Goal: Task Accomplishment & Management: Manage account settings

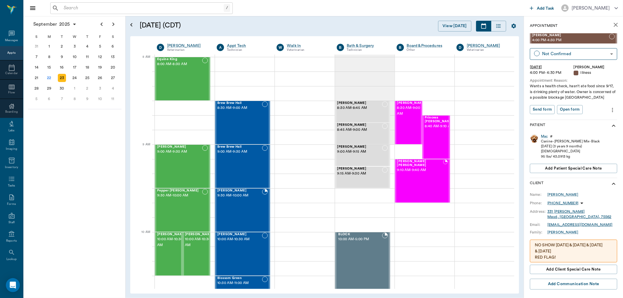
click at [109, 3] on div "/ ​" at bounding box center [141, 8] width 182 height 12
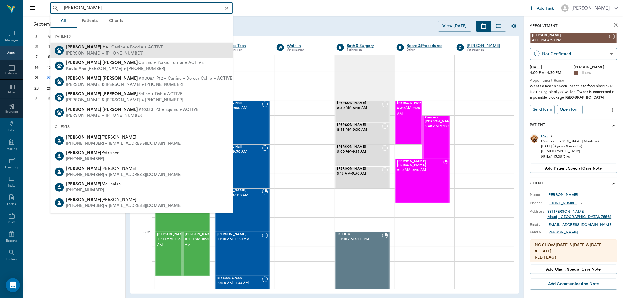
click at [111, 48] on span "Canine • Poodle • ACTIVE" at bounding box center [137, 47] width 52 height 6
type input "MOLLY HALL"
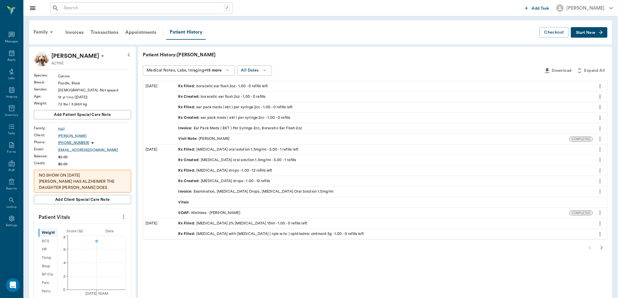
click at [222, 107] on div "Rx Filled : ear pack meds ( ekt ) per syringe 2cc - 1.00 - 0 refills left" at bounding box center [235, 107] width 114 height 6
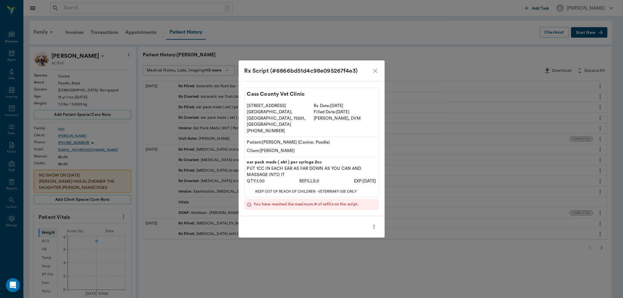
click at [371, 223] on icon "more" at bounding box center [374, 226] width 6 height 7
click at [295, 264] on div at bounding box center [311, 149] width 623 height 298
click at [375, 74] on icon "close" at bounding box center [375, 70] width 7 height 7
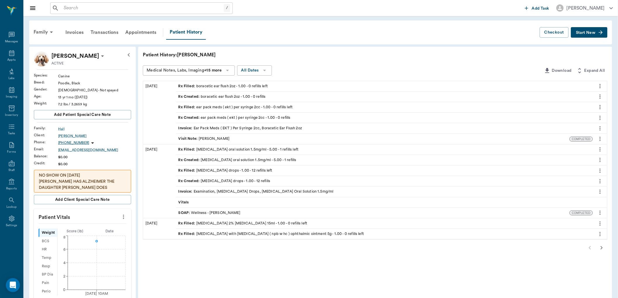
click at [600, 108] on icon "more" at bounding box center [600, 107] width 6 height 7
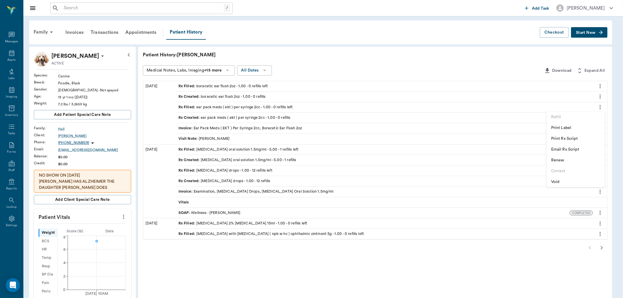
click at [554, 159] on span "Renew" at bounding box center [575, 160] width 49 height 6
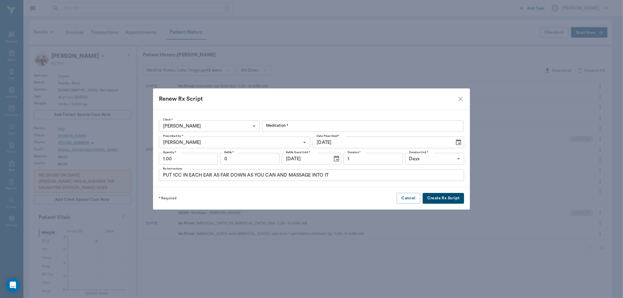
type input "Ear Pack Meds ( EKT ) Per Syringe 2cc"
click at [426, 198] on button "Create Rx Script" at bounding box center [442, 198] width 41 height 11
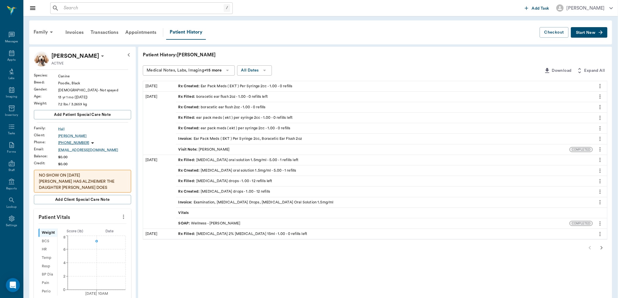
click at [285, 85] on div "Rx Created : Ear Pack Meds ( EKT ) Per Syringe 2cc - 1.00 - 0 refills" at bounding box center [235, 86] width 114 height 6
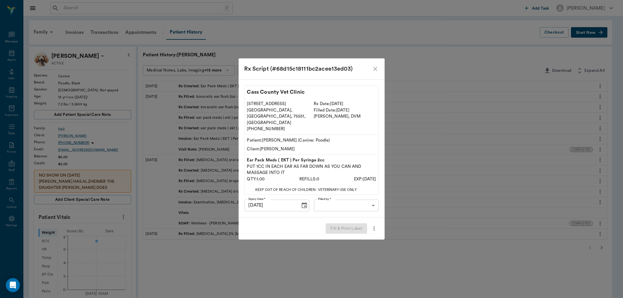
click at [343, 196] on body "/ ​ Add Task Dr. Bert Ellsworth Nectar Messages Appts Labs Imaging Inventory Ta…" at bounding box center [311, 236] width 623 height 472
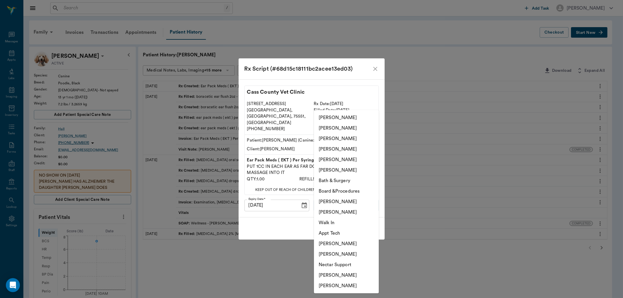
click at [342, 161] on li "[PERSON_NAME]" at bounding box center [346, 159] width 65 height 11
type input "63ec2ece52e12b0ba117cc90"
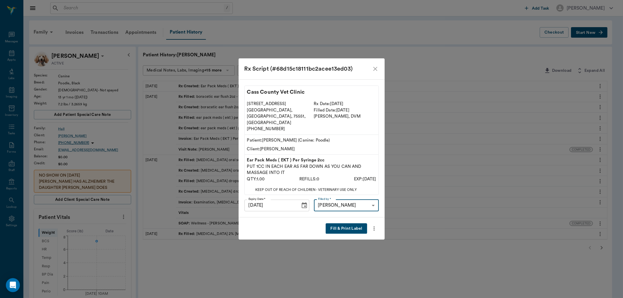
click at [348, 223] on button "Fill & Print Label" at bounding box center [345, 228] width 41 height 11
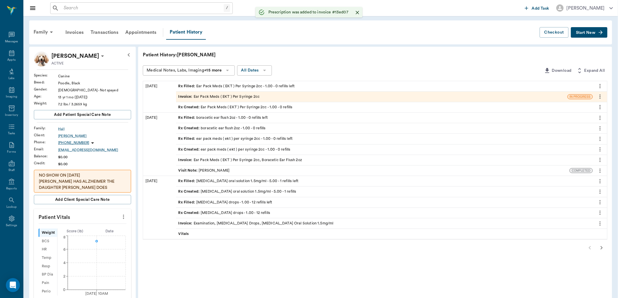
click at [600, 118] on icon "more" at bounding box center [600, 117] width 6 height 7
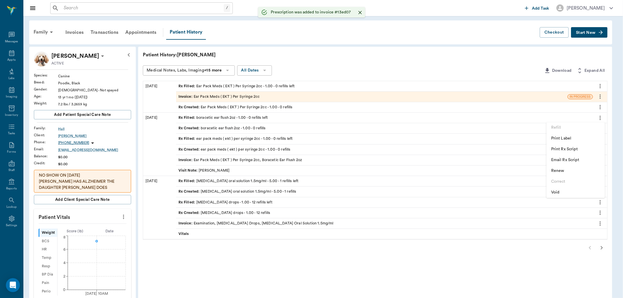
click at [558, 169] on span "Renew" at bounding box center [575, 171] width 49 height 6
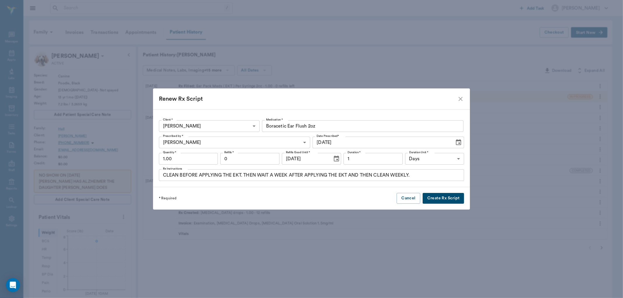
click at [433, 199] on button "Create Rx Script" at bounding box center [442, 198] width 41 height 11
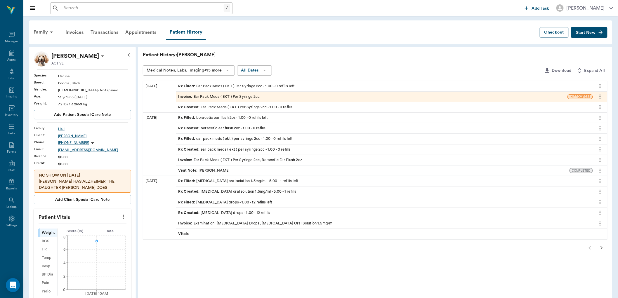
click at [250, 85] on div "Rx Filled : Ear Pack Meds ( EKT ) Per Syringe 2cc - 1.00 - 0 refills left" at bounding box center [236, 86] width 116 height 6
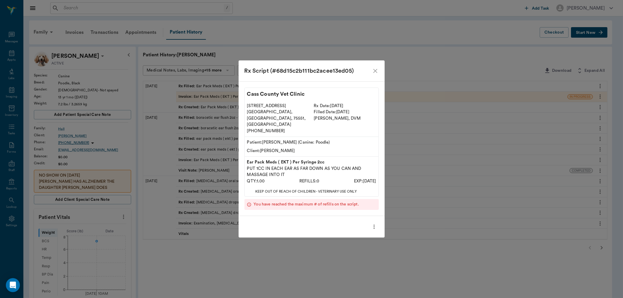
click at [377, 74] on icon "close" at bounding box center [375, 70] width 7 height 7
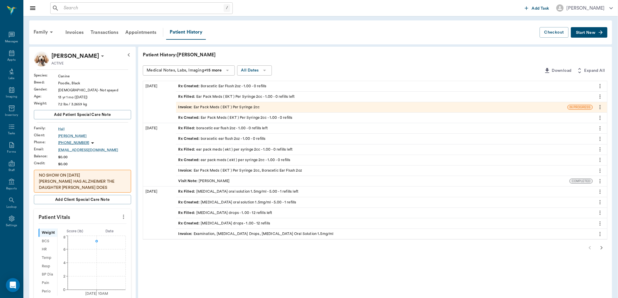
click at [258, 86] on div "Rx Created : Boracetic Ear Flush 2oz - 1.00 - 0 refills" at bounding box center [222, 86] width 88 height 6
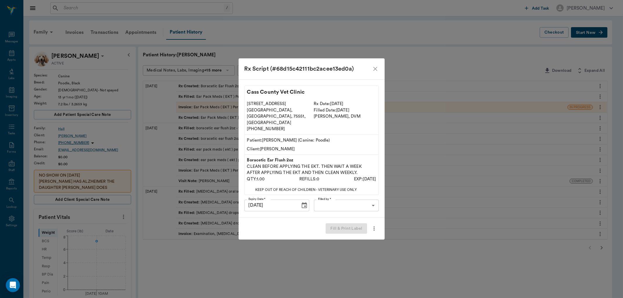
click at [340, 199] on body "/ ​ Add Task [PERSON_NAME] Nectar Messages Appts Labs Imaging Inventory Tasks F…" at bounding box center [311, 236] width 623 height 472
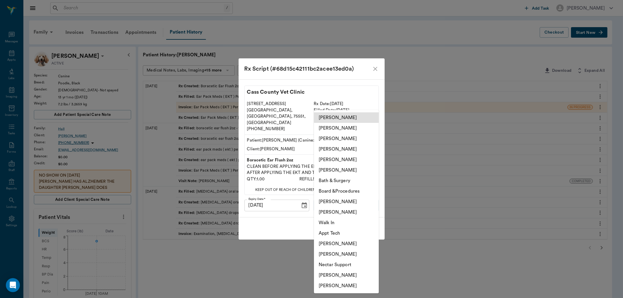
click at [342, 161] on li "[PERSON_NAME]" at bounding box center [346, 159] width 65 height 11
type input "63ec2ece52e12b0ba117cc90"
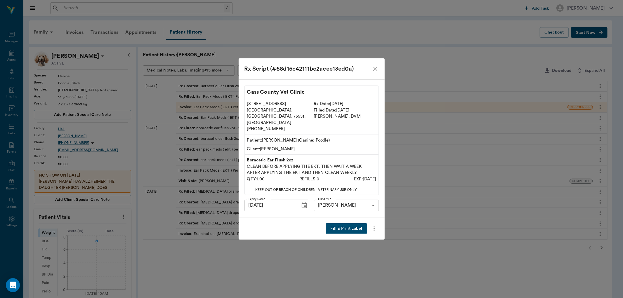
click at [342, 223] on button "Fill & Print Label" at bounding box center [345, 228] width 41 height 11
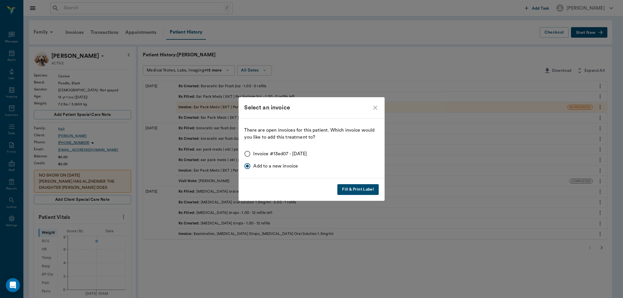
click at [249, 155] on input "Invoice #13ed07 - 09/22/2025" at bounding box center [247, 154] width 12 height 12
radio input "true"
click at [355, 191] on button "Fill & Print Label" at bounding box center [357, 189] width 41 height 11
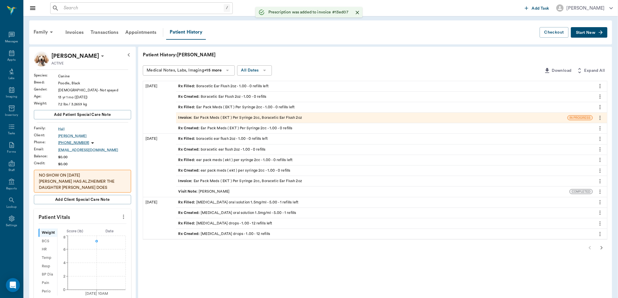
click at [229, 116] on div "Invoice : Ear Pack Meds ( EKT ) Per Syringe 2cc, Boracetic Ear Flush 2oz" at bounding box center [240, 118] width 124 height 6
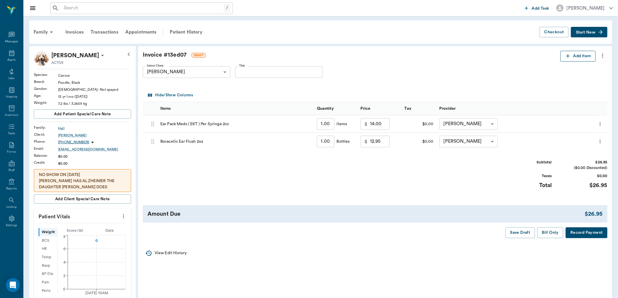
click at [579, 54] on button "Add Item" at bounding box center [577, 56] width 35 height 11
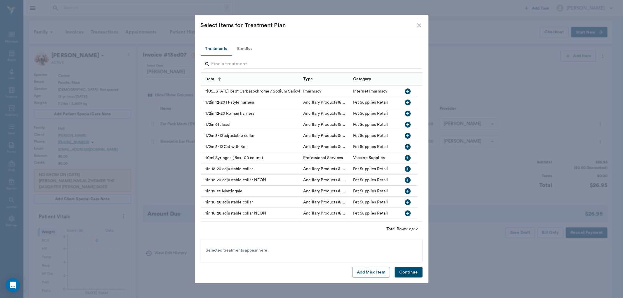
click at [216, 60] on input "Search" at bounding box center [311, 64] width 201 height 9
click at [220, 67] on input "Search" at bounding box center [311, 64] width 201 height 9
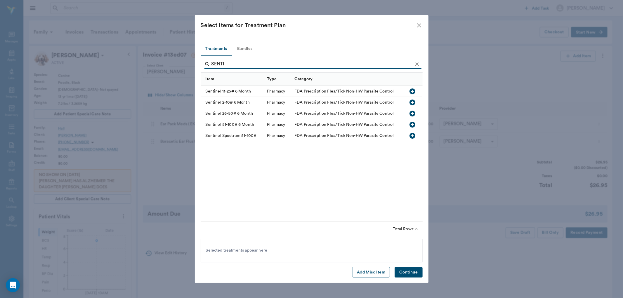
type input "SENTI"
click at [412, 101] on icon "button" at bounding box center [413, 103] width 6 height 6
click at [411, 276] on button "Continue" at bounding box center [408, 272] width 28 height 11
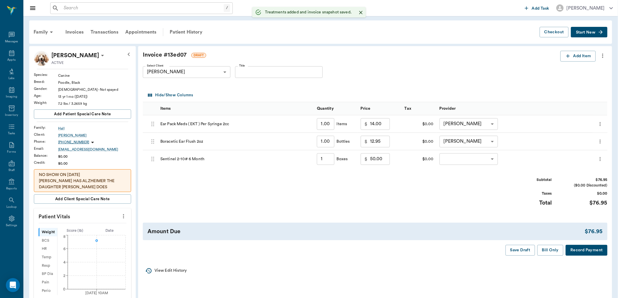
type input "1.00"
click at [456, 160] on body "/ ​ Add Task Dr. Bert Ellsworth Nectar Messages Appts Labs Imaging Inventory Ta…" at bounding box center [309, 230] width 618 height 460
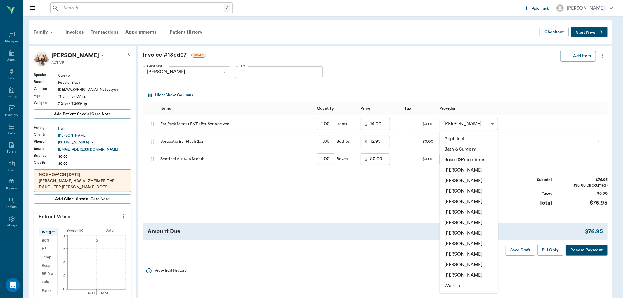
click at [461, 264] on li "[PERSON_NAME]" at bounding box center [468, 264] width 58 height 11
type input "none-63ec2ece52e12b0ba117cc90"
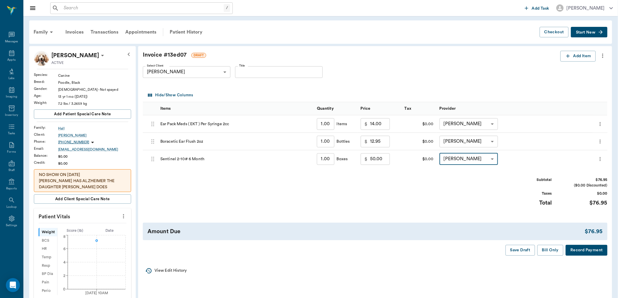
click at [549, 249] on button "Bill Only" at bounding box center [550, 250] width 26 height 11
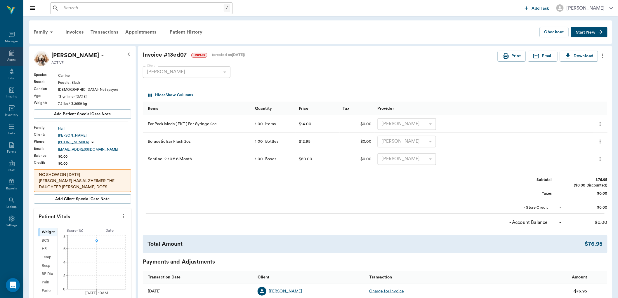
click at [13, 55] on icon at bounding box center [11, 53] width 7 height 7
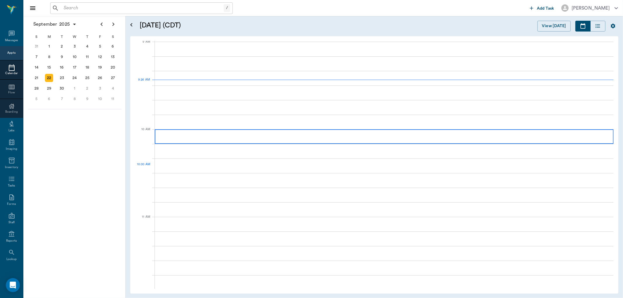
scroll to position [89, 0]
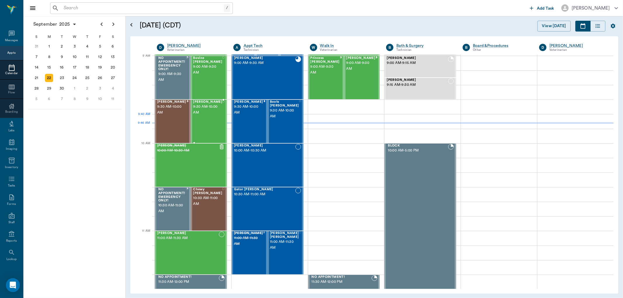
click at [205, 128] on div "Eros Lutrick 9:30 AM - 10:00 AM" at bounding box center [207, 121] width 29 height 43
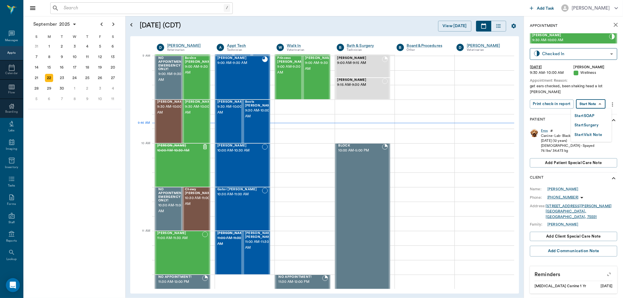
click at [590, 106] on body "/ ​ Add Task Dr. Bert Ellsworth Nectar Messages Appts Calendar Flow Boarding La…" at bounding box center [311, 149] width 623 height 298
click at [587, 116] on button "Start SOAP" at bounding box center [584, 116] width 20 height 7
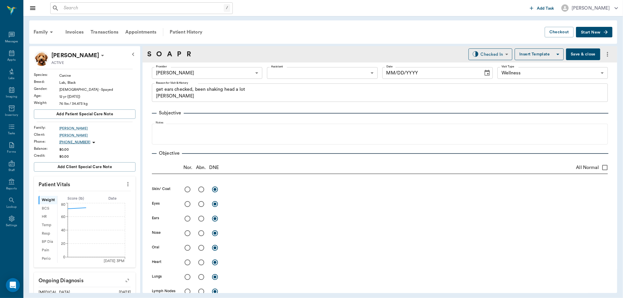
type input "63ec2f075fda476ae8351a4d"
type input "65d2be4f46e3a538d89b8c14"
type textarea "get ears checked, been shaking head a lot Christy"
type input "[DATE]"
click at [125, 185] on icon "more" at bounding box center [128, 184] width 6 height 7
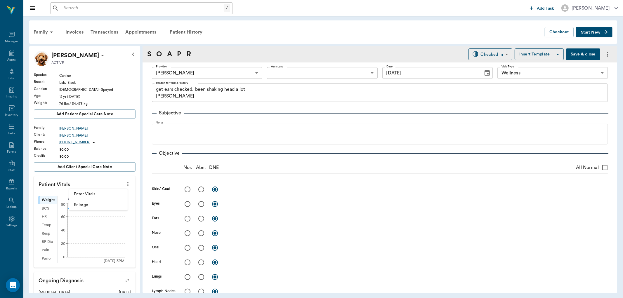
click at [111, 195] on span "Enter Vitals" at bounding box center [98, 194] width 49 height 6
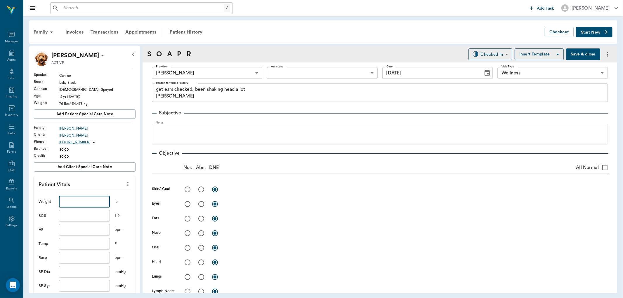
click at [101, 201] on input "text" at bounding box center [84, 202] width 51 height 12
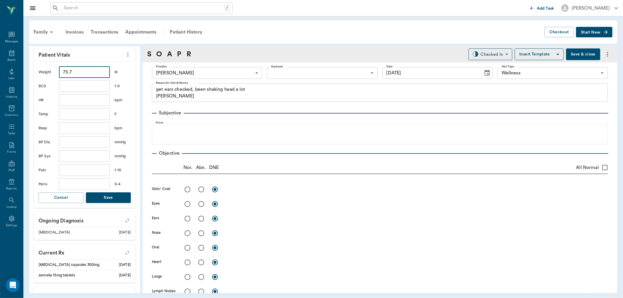
type input "75.7"
click at [116, 199] on button "Save" at bounding box center [108, 197] width 45 height 11
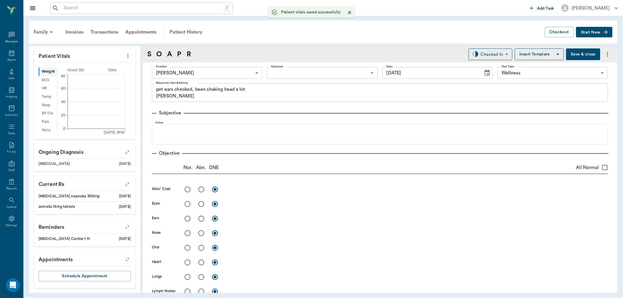
scroll to position [129, 0]
click at [295, 70] on body "/ ​ Add Task Dr. Bert Ellsworth Nectar Messages Appts Labs Imaging Inventory Ta…" at bounding box center [311, 149] width 623 height 298
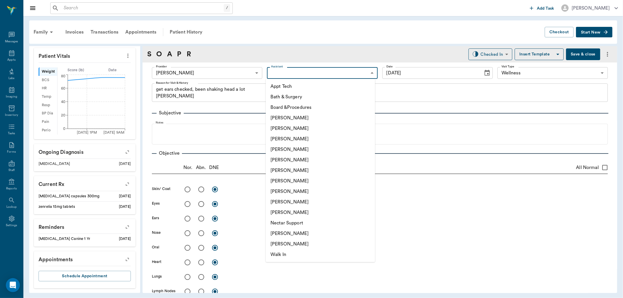
click at [296, 184] on li "[PERSON_NAME]" at bounding box center [320, 181] width 109 height 11
type input "682b670d8bdc6f7f8feef3db"
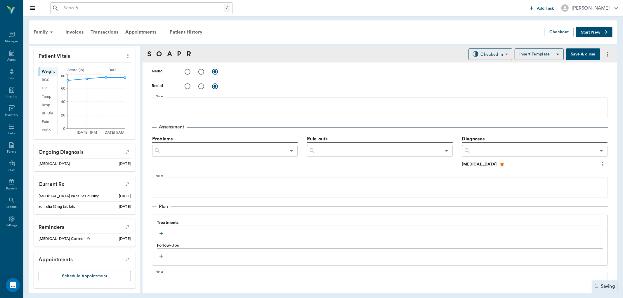
scroll to position [292, 0]
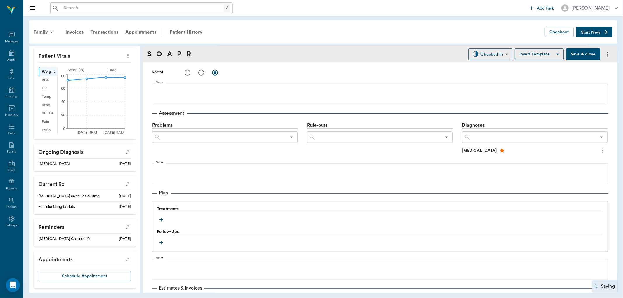
click at [162, 219] on icon "button" at bounding box center [161, 220] width 6 height 6
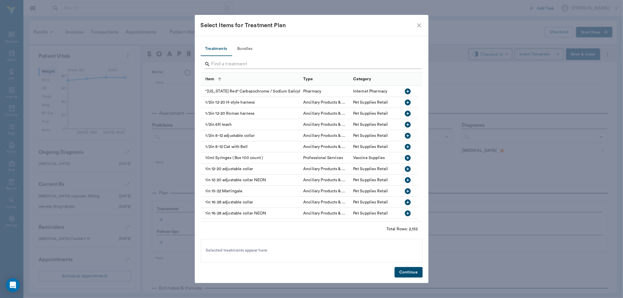
click at [238, 62] on input "Search" at bounding box center [311, 64] width 201 height 9
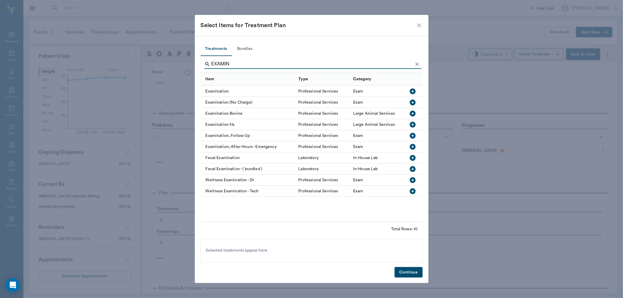
type input "EXAMIN"
click at [413, 91] on icon "button" at bounding box center [413, 91] width 6 height 6
click at [418, 62] on icon "Clear" at bounding box center [417, 64] width 6 height 6
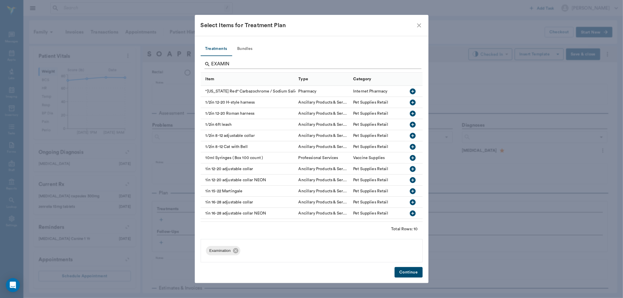
click at [411, 62] on input "EXAMIN" at bounding box center [311, 64] width 201 height 9
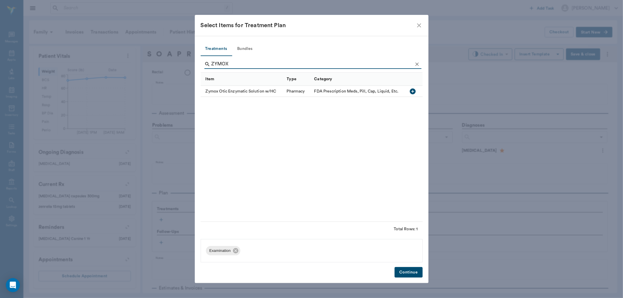
type input "ZYMOX"
click at [411, 90] on icon "button" at bounding box center [413, 91] width 6 height 6
click at [415, 60] on button "Clear" at bounding box center [416, 64] width 9 height 9
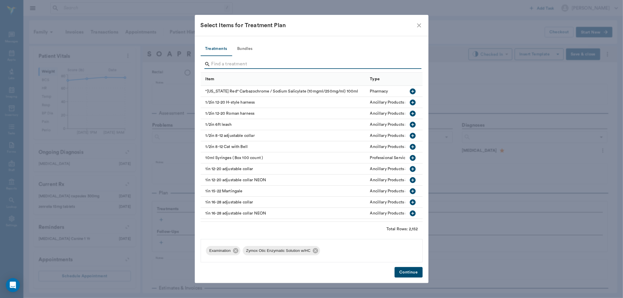
click at [408, 62] on input "Search" at bounding box center [311, 64] width 201 height 9
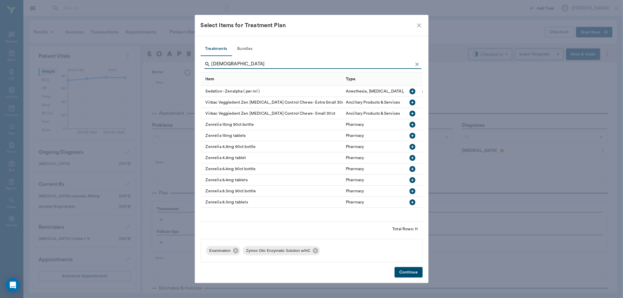
type input "ZEN"
click at [413, 135] on icon "button" at bounding box center [412, 135] width 7 height 7
click at [418, 64] on icon "Clear" at bounding box center [417, 64] width 6 height 6
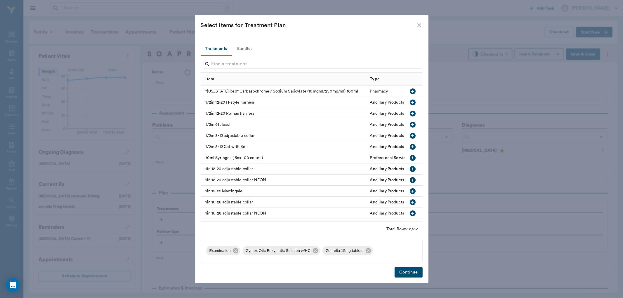
click at [403, 66] on input "Search" at bounding box center [311, 64] width 201 height 9
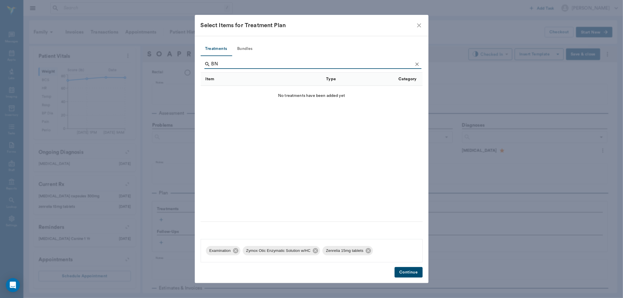
type input "B"
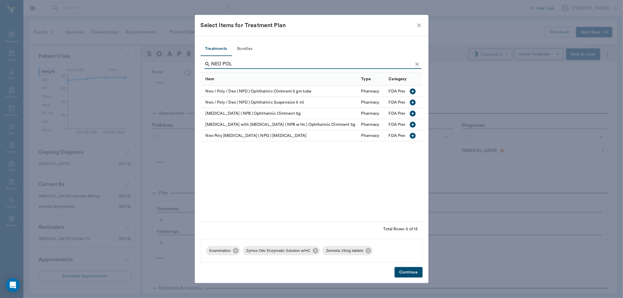
type input "NEO POL"
click at [412, 112] on icon "button" at bounding box center [413, 114] width 6 height 6
click at [407, 276] on button "Continue" at bounding box center [408, 272] width 28 height 11
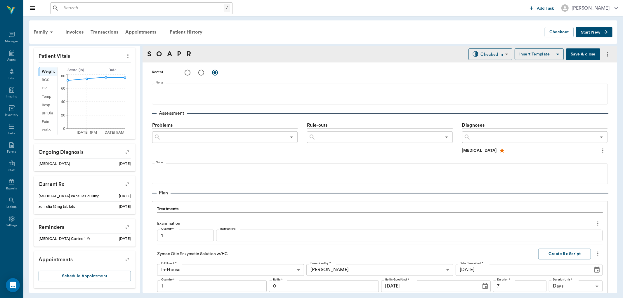
scroll to position [567, 0]
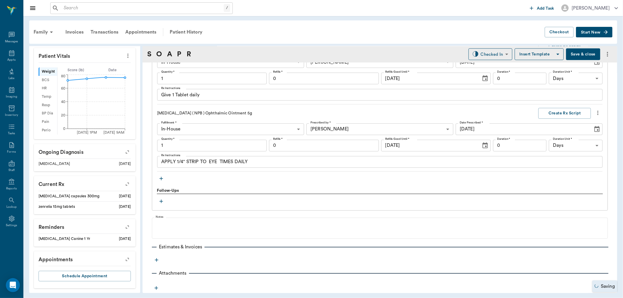
type input "1.00"
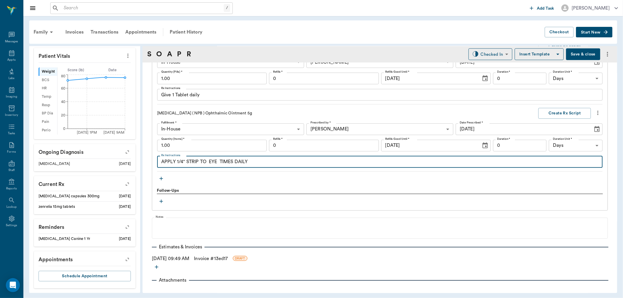
drag, startPoint x: 207, startPoint y: 162, endPoint x: 214, endPoint y: 161, distance: 7.7
click at [208, 162] on textarea "APPLY 1/4" STRIP TO EYE TIMES DAILY" at bounding box center [379, 162] width 437 height 7
click at [229, 163] on textarea "APPLY 1/4" STRIP TO LEFT EYE TIMES DAILY" at bounding box center [379, 162] width 437 height 7
click at [276, 158] on div "APPLY 1/4" STRIP TO LEFT EYE 2-3 TIMES DAILY x Rx Instructions" at bounding box center [379, 162] width 445 height 12
click at [282, 165] on textarea "APPLY 1/4" STRIP TO LEFT EYE 2-3 TIMES DAILY" at bounding box center [379, 162] width 437 height 7
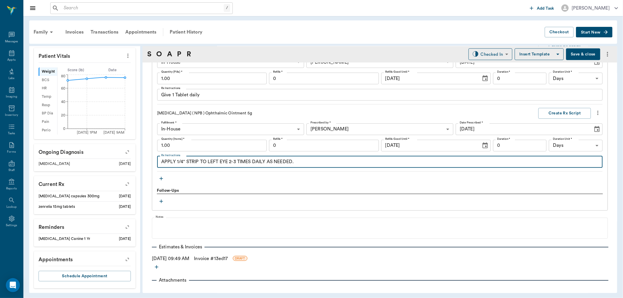
type textarea "APPLY 1/4" STRIP TO LEFT EYE 2-3 TIMES DAILY AS NEEDED."
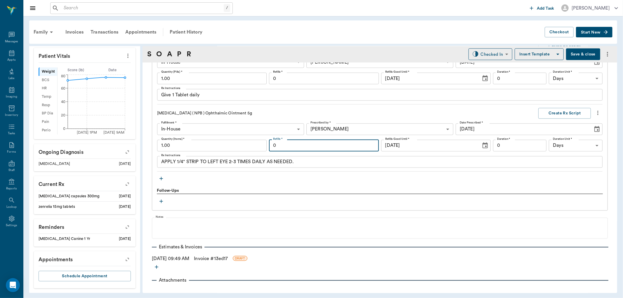
click at [325, 143] on input "0" at bounding box center [323, 146] width 109 height 12
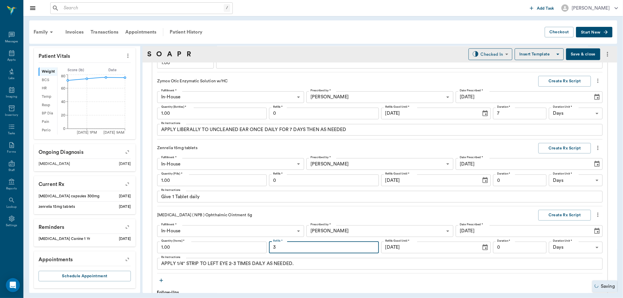
scroll to position [437, 0]
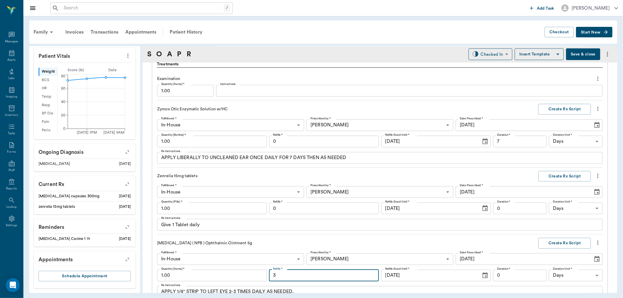
type input "3"
click at [217, 226] on textarea "Give 1 Tablet daily" at bounding box center [379, 225] width 437 height 7
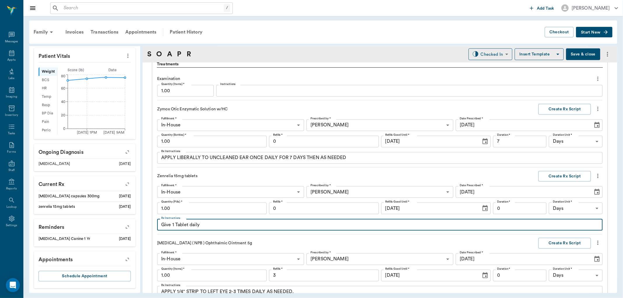
click at [174, 224] on textarea "Give 1 Tablet daily" at bounding box center [379, 225] width 437 height 7
click at [192, 225] on textarea "Give 1.5 Tablet daily" at bounding box center [379, 225] width 437 height 7
click at [239, 226] on textarea "Give 1.5 TabletS daily" at bounding box center [379, 225] width 437 height 7
click at [196, 225] on textarea "Give 1.5 TabletS daily" at bounding box center [379, 225] width 437 height 7
click at [215, 226] on textarea "Give 1.5 Tablets daily" at bounding box center [379, 225] width 437 height 7
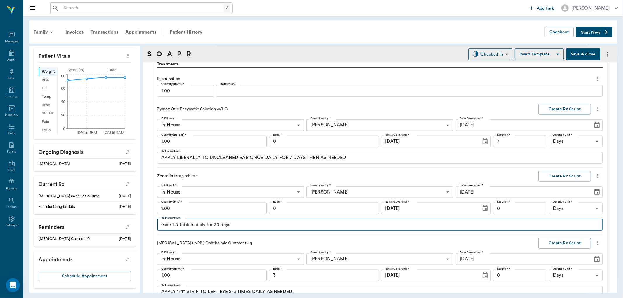
type textarea "Give 1.5 Tablets daily for 30 days."
click at [510, 205] on input "0" at bounding box center [520, 209] width 54 height 12
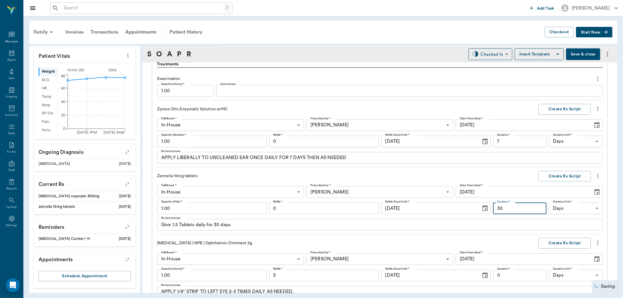
type input "30"
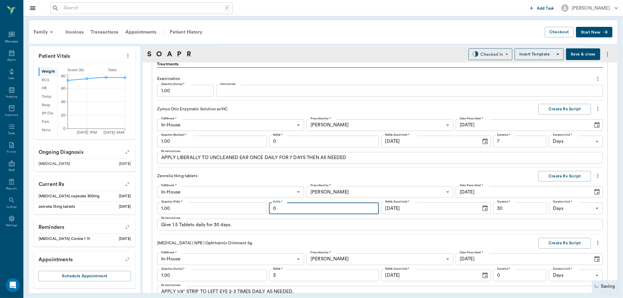
click at [333, 209] on input "0" at bounding box center [323, 209] width 109 height 12
click at [406, 171] on div "Zenrelia 15mg tablets Create Rx Script" at bounding box center [379, 176] width 445 height 11
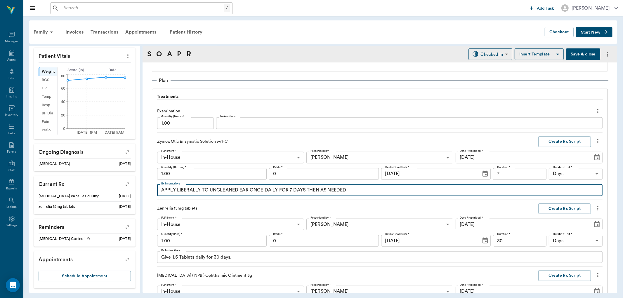
click at [248, 188] on textarea "APPLY LIBERALLY TO UNCLEANED EAR ONCE DAILY FOR 7 DAYS THEN AS NEEDED" at bounding box center [379, 190] width 437 height 7
click at [369, 191] on textarea "APPLY LIBERALLY TO UNCLEANED EARS ONCE DAILY FOR 7 DAYS THEN AS NEEDED" at bounding box center [379, 190] width 437 height 7
type textarea "APPLY LIBERALLY TO UNCLEANED EARS ONCE DAILY FOR 7 DAYS THEN AS NEEDED"
click at [286, 175] on input "0" at bounding box center [323, 174] width 109 height 12
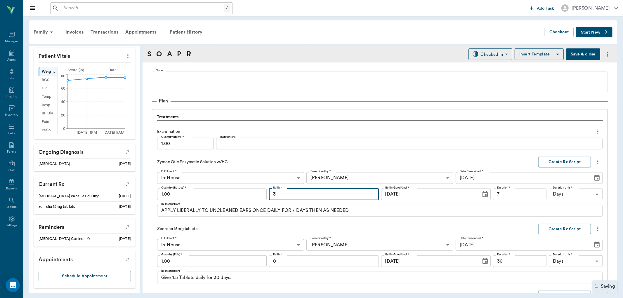
scroll to position [372, 0]
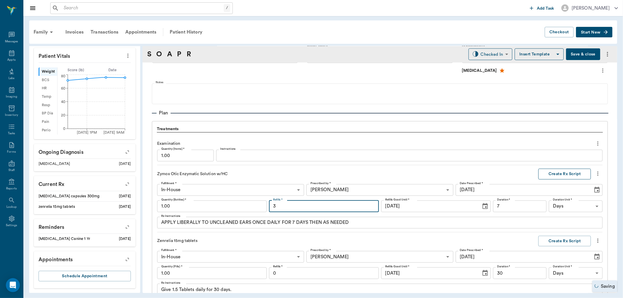
type input "3"
click at [555, 176] on button "Create Rx Script" at bounding box center [564, 174] width 53 height 11
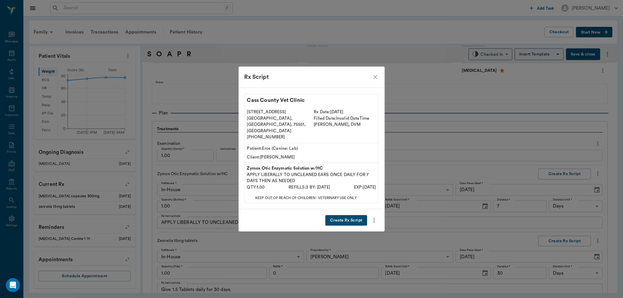
click at [349, 217] on button "Create Rx Script" at bounding box center [345, 220] width 41 height 11
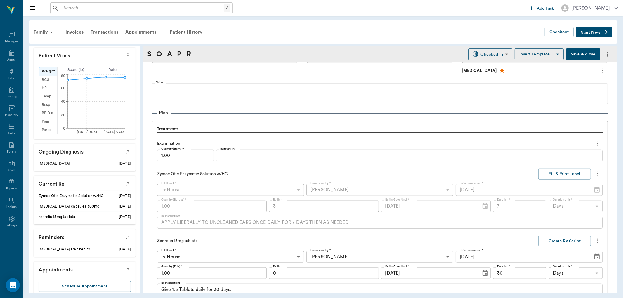
scroll to position [130, 0]
click at [566, 171] on button "Fill & Print Label" at bounding box center [564, 174] width 53 height 11
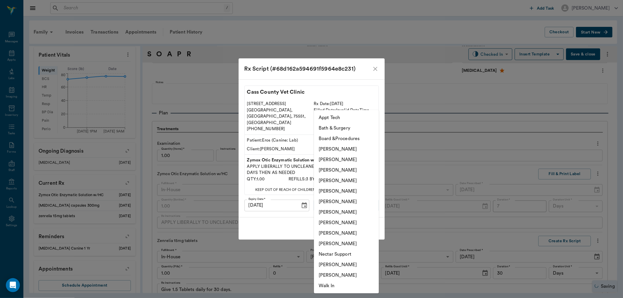
click at [346, 194] on body "/ ​ Add Task Dr. Bert Ellsworth Nectar Messages Appts Labs Imaging Inventory Ta…" at bounding box center [311, 149] width 623 height 298
click at [342, 211] on li "[PERSON_NAME]" at bounding box center [346, 212] width 65 height 11
type input "682b670d8bdc6f7f8feef3db"
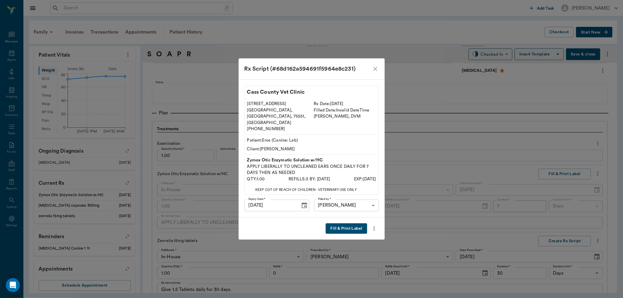
click at [346, 223] on button "Fill & Print Label" at bounding box center [345, 228] width 41 height 11
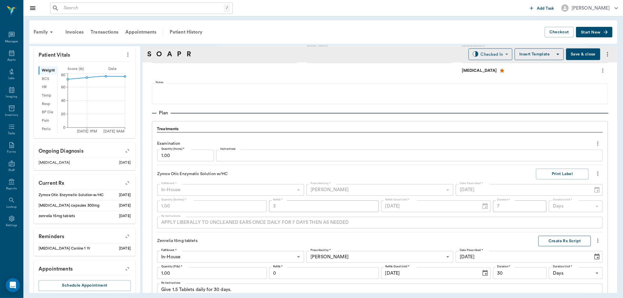
click at [556, 236] on button "Create Rx Script" at bounding box center [564, 241] width 53 height 11
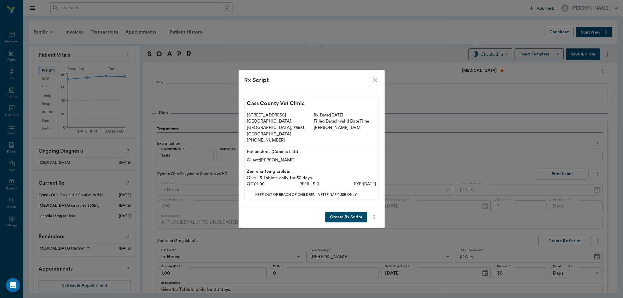
click at [357, 212] on button "Create Rx Script" at bounding box center [345, 217] width 41 height 11
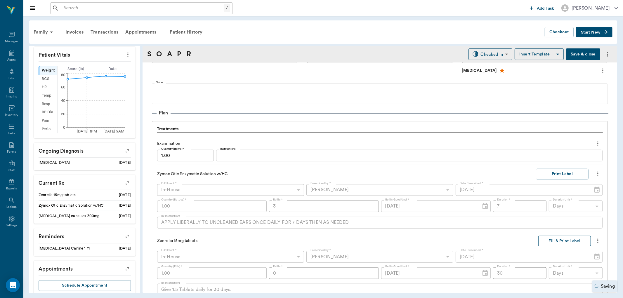
click at [560, 239] on button "Fill & Print Label" at bounding box center [564, 241] width 53 height 11
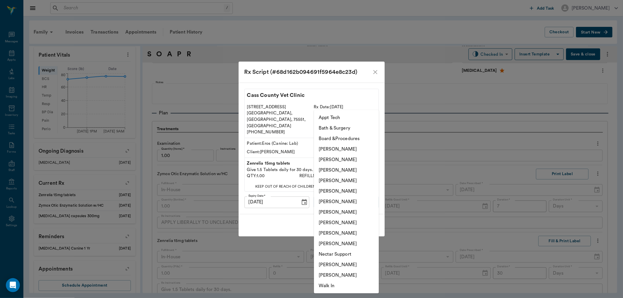
click at [354, 195] on body "/ ​ Add Task Dr. Bert Ellsworth Nectar Messages Appts Labs Imaging Inventory Ta…" at bounding box center [311, 149] width 623 height 298
click at [345, 214] on li "[PERSON_NAME]" at bounding box center [346, 212] width 65 height 11
type input "682b670d8bdc6f7f8feef3db"
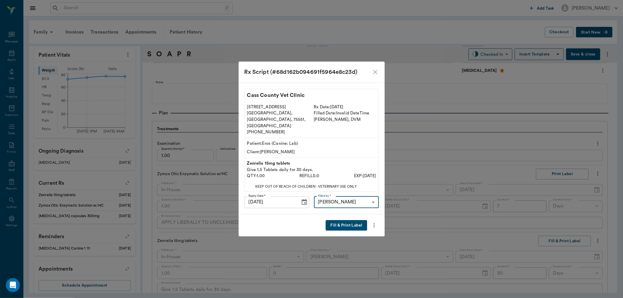
click at [346, 221] on button "Fill & Print Label" at bounding box center [345, 225] width 41 height 11
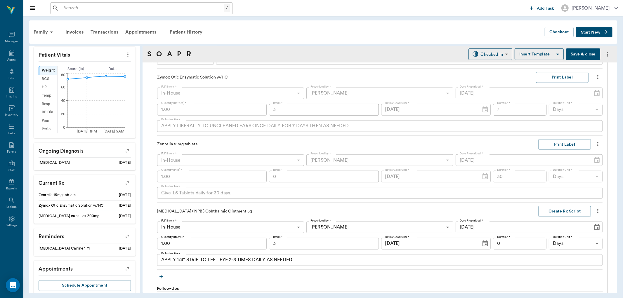
scroll to position [469, 0]
click at [561, 206] on button "Create Rx Script" at bounding box center [564, 210] width 53 height 11
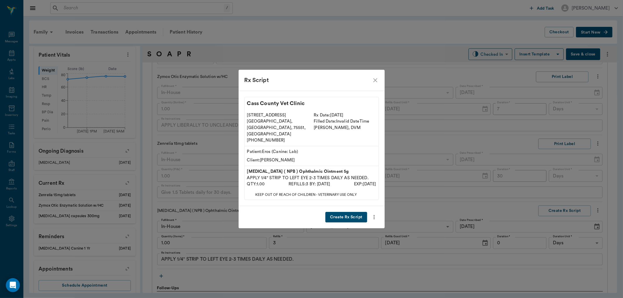
click at [340, 212] on button "Create Rx Script" at bounding box center [345, 217] width 41 height 11
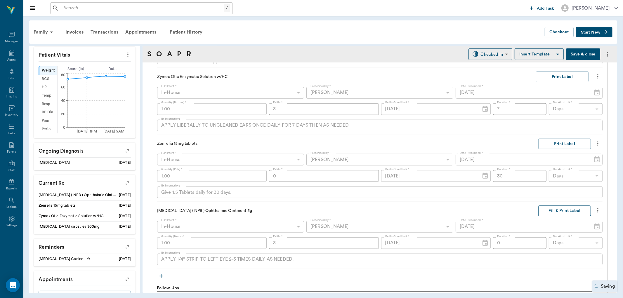
click at [549, 210] on button "Fill & Print Label" at bounding box center [564, 210] width 53 height 11
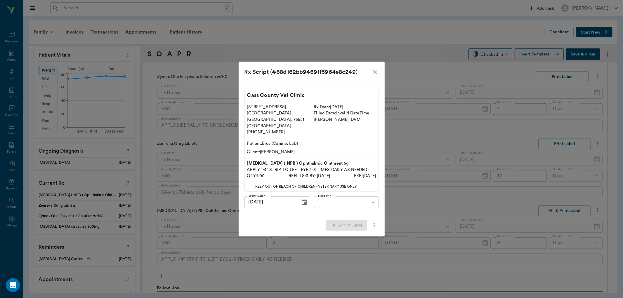
click at [343, 192] on body "/ ​ Add Task Dr. Bert Ellsworth Nectar Messages Appts Labs Imaging Inventory Ta…" at bounding box center [311, 149] width 623 height 298
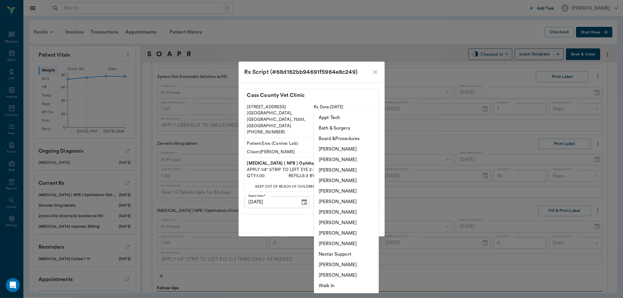
click at [334, 213] on li "[PERSON_NAME]" at bounding box center [346, 212] width 65 height 11
type input "682b670d8bdc6f7f8feef3db"
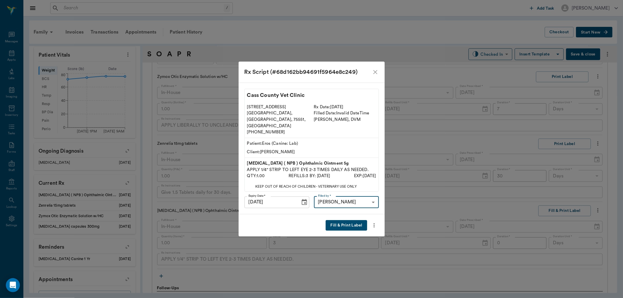
click at [348, 220] on button "Fill & Print Label" at bounding box center [345, 225] width 41 height 11
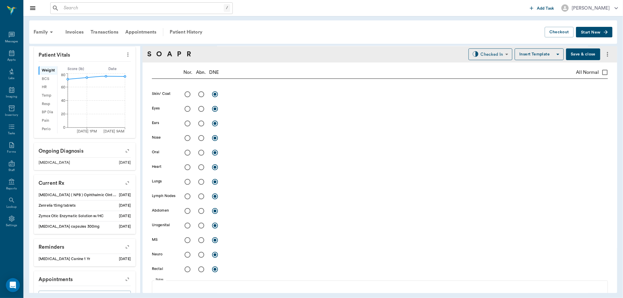
scroll to position [87, 0]
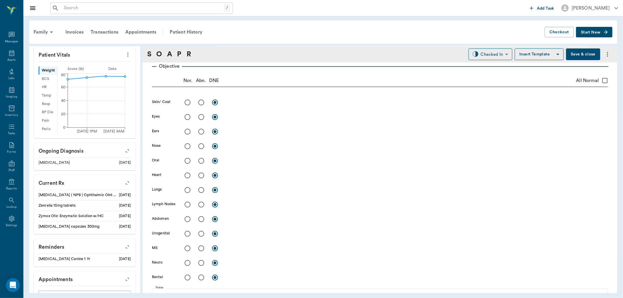
click at [189, 100] on input "radio" at bounding box center [187, 102] width 12 height 12
radio input "true"
click at [203, 117] on input "radio" at bounding box center [201, 117] width 12 height 12
radio input "true"
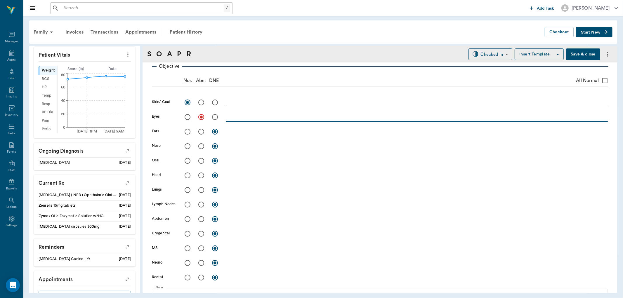
click at [245, 117] on textarea at bounding box center [417, 117] width 382 height 7
type textarea "Noted cyst on L eye"
click at [203, 133] on input "radio" at bounding box center [201, 132] width 12 height 12
radio input "true"
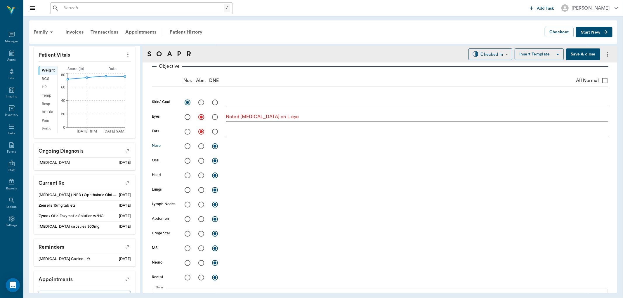
click at [188, 146] on input "radio" at bounding box center [187, 146] width 12 height 12
radio input "true"
click at [186, 162] on input "radio" at bounding box center [187, 161] width 12 height 12
radio input "true"
click at [203, 160] on input "radio" at bounding box center [201, 161] width 12 height 12
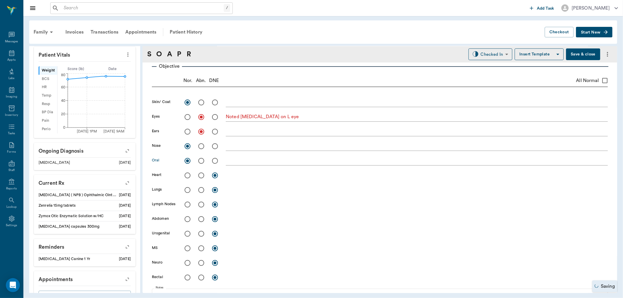
radio input "true"
click at [241, 161] on textarea at bounding box center [417, 160] width 382 height 7
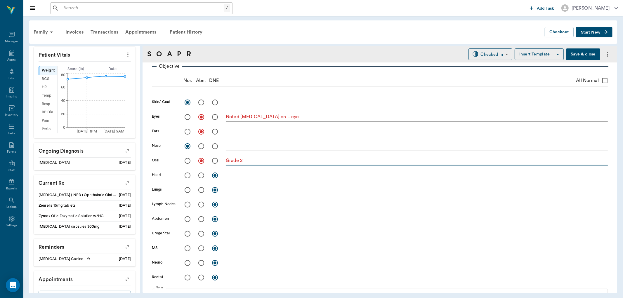
type textarea "Grade 2"
click at [189, 176] on input "radio" at bounding box center [187, 175] width 12 height 12
radio input "true"
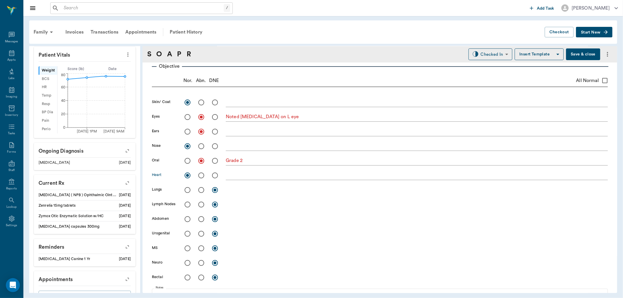
click at [188, 188] on input "radio" at bounding box center [187, 190] width 12 height 12
radio input "true"
click at [190, 203] on input "radio" at bounding box center [187, 204] width 12 height 12
radio input "true"
click at [189, 217] on input "radio" at bounding box center [187, 219] width 12 height 12
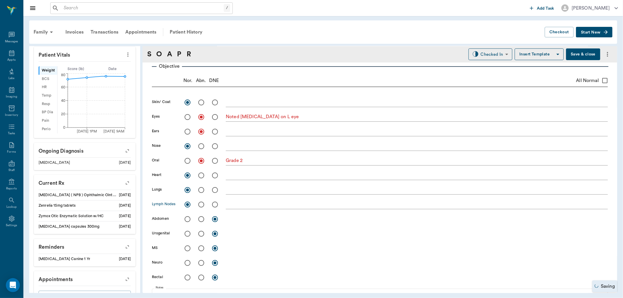
radio input "true"
click at [189, 232] on input "radio" at bounding box center [187, 234] width 12 height 12
radio input "true"
drag, startPoint x: 186, startPoint y: 244, endPoint x: 187, endPoint y: 249, distance: 5.1
click at [186, 244] on input "radio" at bounding box center [187, 248] width 12 height 12
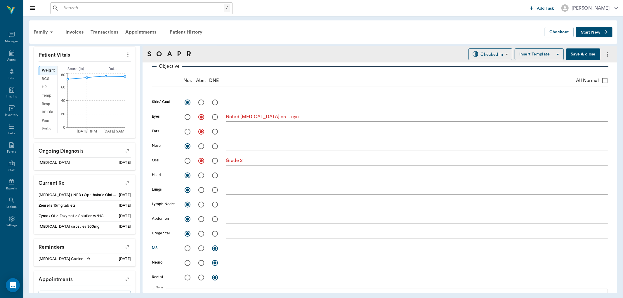
radio input "true"
click at [189, 259] on input "radio" at bounding box center [187, 263] width 12 height 12
radio input "true"
click at [188, 276] on input "radio" at bounding box center [187, 277] width 12 height 12
radio input "true"
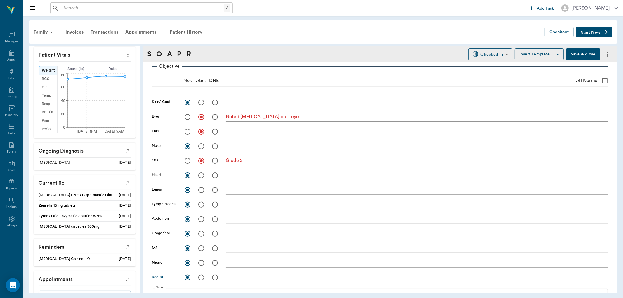
click at [217, 275] on input "radio" at bounding box center [215, 277] width 12 height 12
radio input "true"
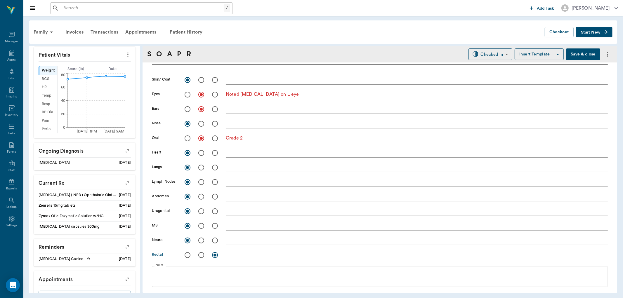
scroll to position [184, 0]
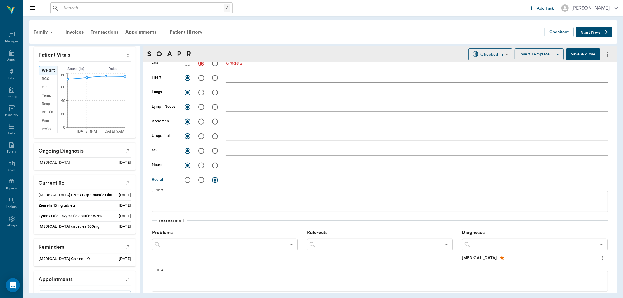
click at [186, 181] on input "radio" at bounding box center [187, 180] width 12 height 12
radio input "true"
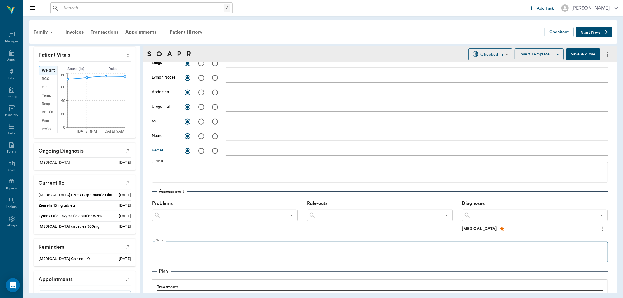
scroll to position [249, 0]
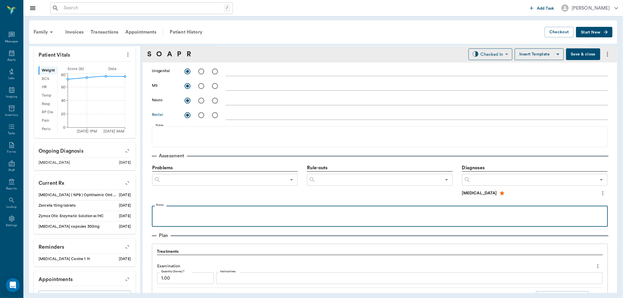
click at [217, 213] on p at bounding box center [380, 212] width 450 height 7
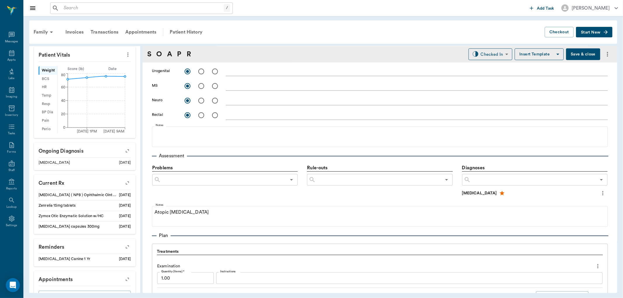
click at [231, 180] on input "text" at bounding box center [223, 180] width 125 height 8
click at [233, 191] on div "Problems ​" at bounding box center [224, 181] width 145 height 34
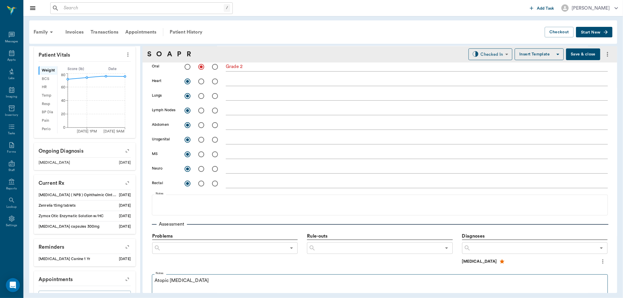
scroll to position [152, 0]
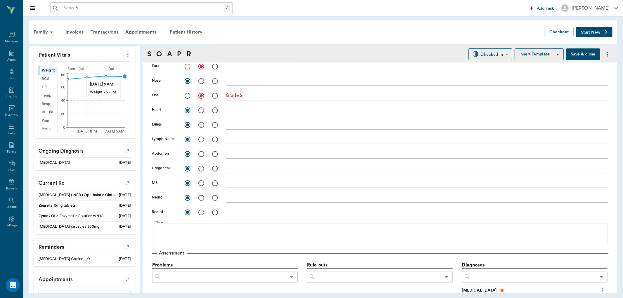
click at [123, 75] on circle at bounding box center [125, 76] width 5 height 5
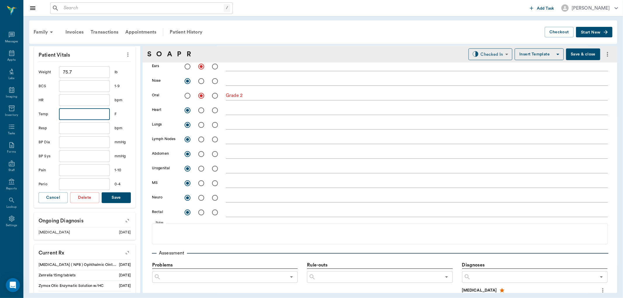
click at [85, 110] on input "text" at bounding box center [84, 114] width 51 height 12
type input "99.7"
click at [115, 194] on button "Save" at bounding box center [116, 197] width 29 height 11
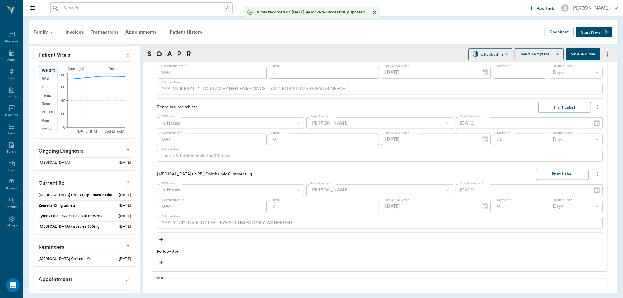
scroll to position [509, 0]
click at [492, 55] on body "/ ​ Add Task Dr. Bert Ellsworth Nectar Messages Appts Labs Imaging Inventory Ta…" at bounding box center [311, 149] width 623 height 298
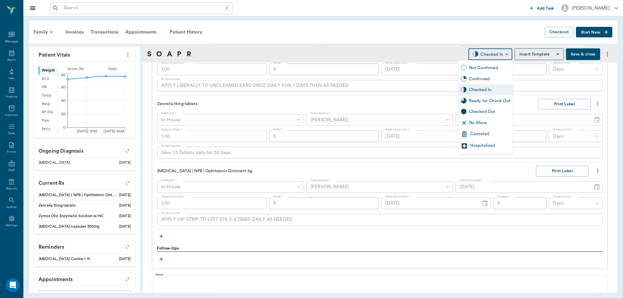
click at [486, 102] on div "Ready for Check Out" at bounding box center [489, 101] width 41 height 6
type input "READY_TO_CHECKOUT"
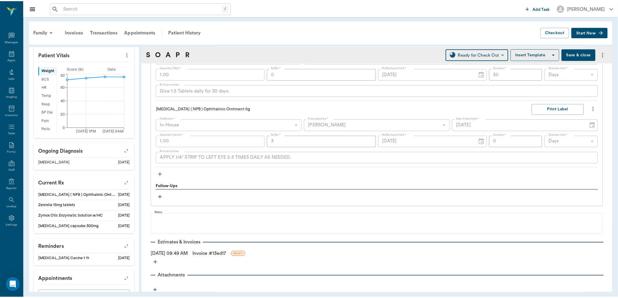
scroll to position [574, 0]
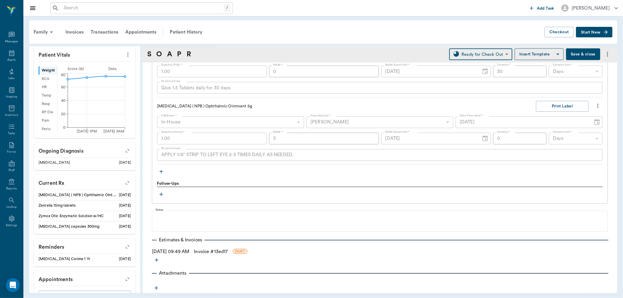
click at [217, 251] on link "Invoice # 13ed17" at bounding box center [211, 251] width 34 height 7
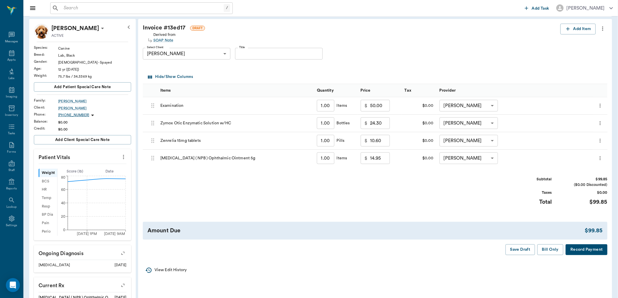
scroll to position [65, 0]
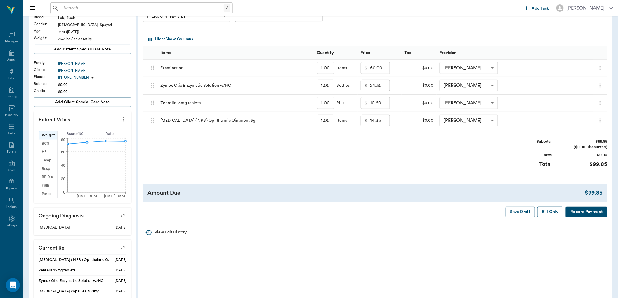
click at [550, 214] on button "Bill Only" at bounding box center [550, 212] width 26 height 11
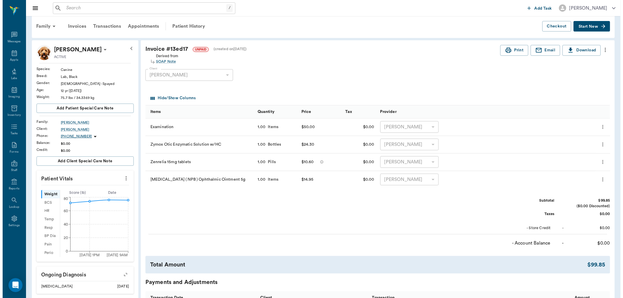
scroll to position [0, 0]
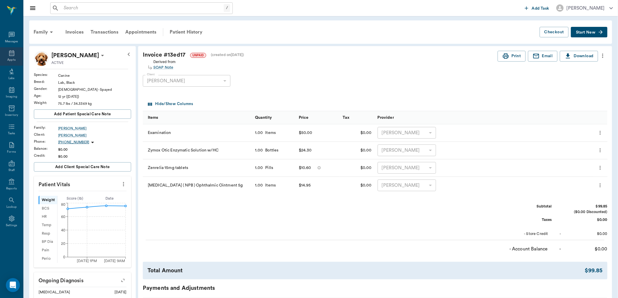
click at [13, 60] on div "Appts" at bounding box center [11, 60] width 8 height 4
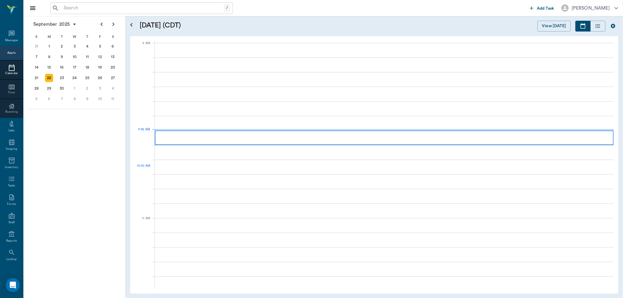
scroll to position [88, 0]
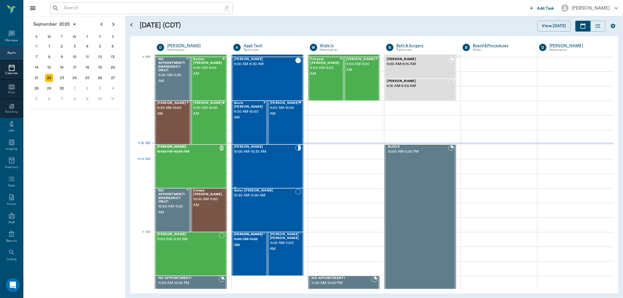
click at [289, 160] on div "Nami Davenport 10:00 AM - 10:30 AM" at bounding box center [264, 166] width 61 height 43
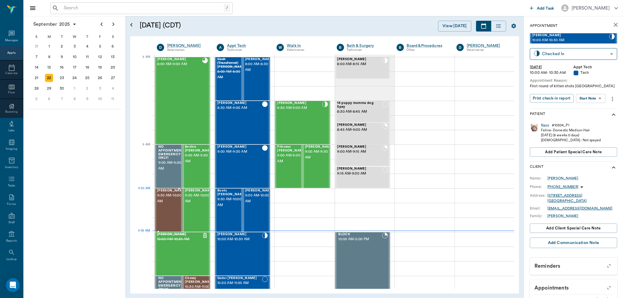
click at [171, 201] on span "9:30 AM - 10:00 AM" at bounding box center [171, 199] width 29 height 12
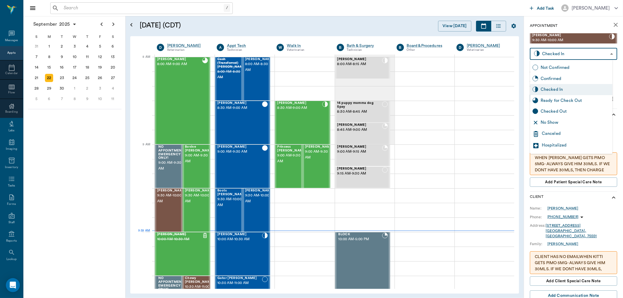
click at [555, 56] on body "/ ​ Add Task Dr. Bert Ellsworth Nectar Messages Appts Calendar Flow Boarding La…" at bounding box center [311, 149] width 623 height 298
click at [562, 100] on div "Ready for Check Out" at bounding box center [574, 100] width 69 height 6
click at [562, 53] on body "/ ​ Add Task Dr. Bert Ellsworth Nectar Messages Appts Calendar Flow Boarding La…" at bounding box center [311, 149] width 623 height 298
click at [565, 90] on div "Checked In" at bounding box center [574, 89] width 69 height 6
type input "CHECKED_IN"
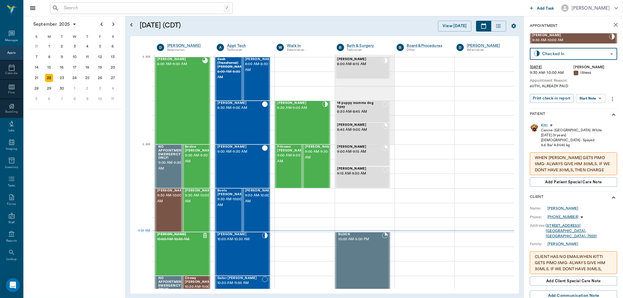
click at [599, 99] on body "/ ​ Add Task Dr. Bert Ellsworth Nectar Messages Appts Calendar Flow Boarding La…" at bounding box center [311, 149] width 623 height 298
click at [593, 109] on button "Start SOAP" at bounding box center [584, 110] width 20 height 7
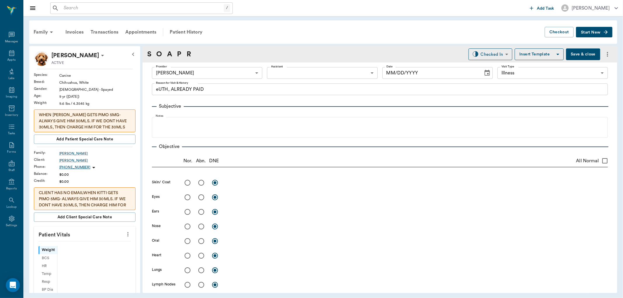
type input "63ec2f075fda476ae8351a4d"
type input "65d2be4f46e3a538d89b8c15"
type textarea "eUTH, ALREADY PAID"
type input "[DATE]"
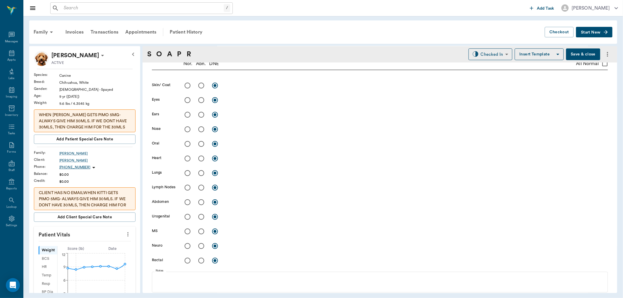
scroll to position [194, 0]
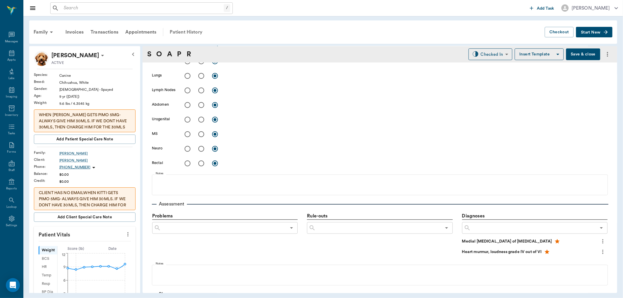
click at [189, 34] on div "Patient History" at bounding box center [186, 32] width 40 height 14
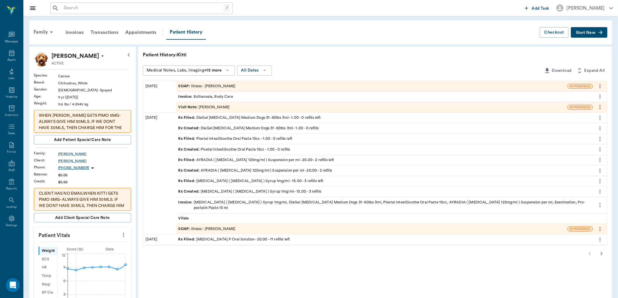
click at [598, 86] on icon "more" at bounding box center [600, 86] width 6 height 7
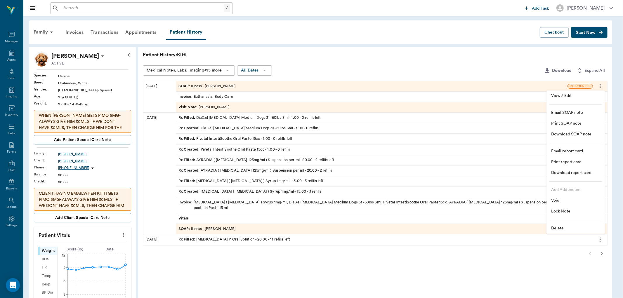
click at [567, 229] on span "Delete" at bounding box center [575, 228] width 49 height 6
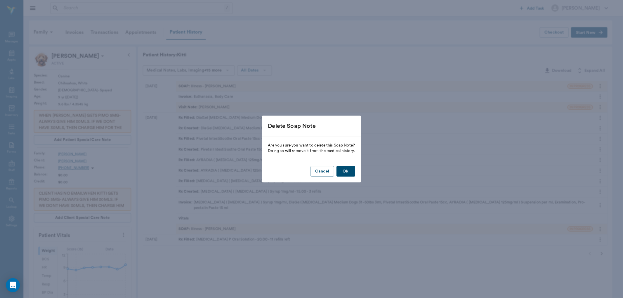
click at [348, 175] on button "Ok" at bounding box center [345, 171] width 19 height 11
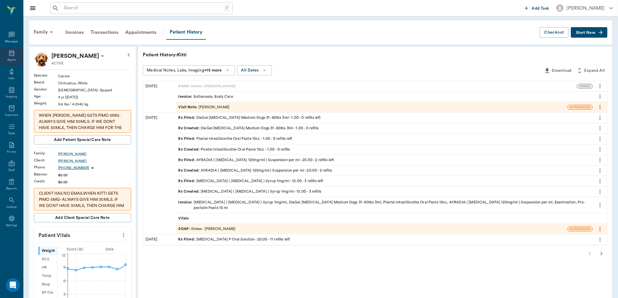
click at [15, 60] on div "Appts" at bounding box center [11, 60] width 8 height 4
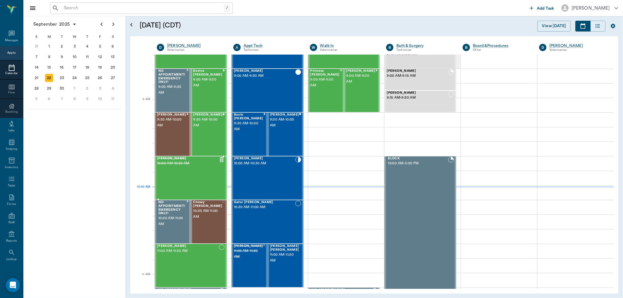
scroll to position [45, 0]
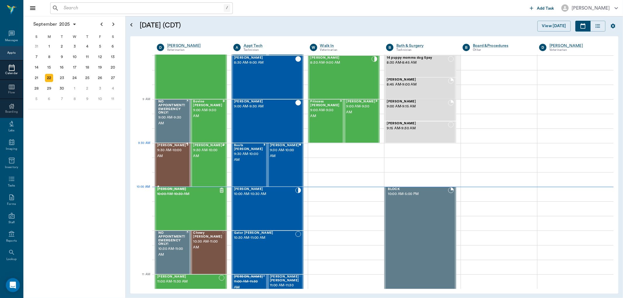
click at [171, 144] on span "[PERSON_NAME]" at bounding box center [171, 146] width 29 height 4
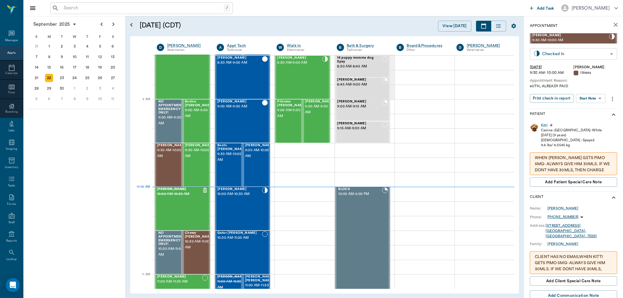
click at [552, 56] on body "/ ​ Add Task Dr. Bert Ellsworth Nectar Messages Appts Calendar Flow Boarding La…" at bounding box center [311, 149] width 623 height 298
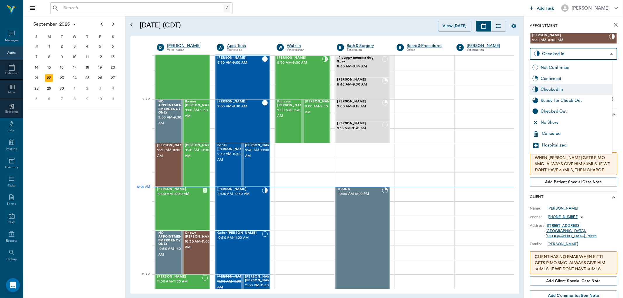
click at [565, 108] on div "Checked Out" at bounding box center [574, 111] width 69 height 6
type input "CHECKED_OUT"
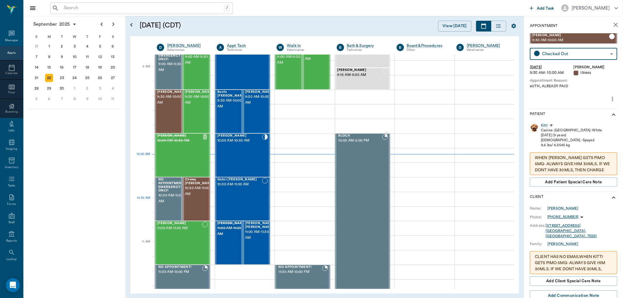
scroll to position [110, 0]
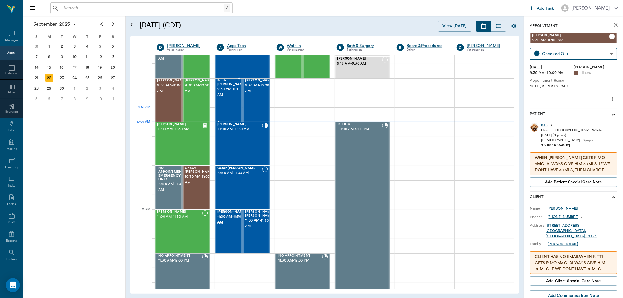
click at [231, 102] on div "Boots Strickland 9:30 AM - 10:00 AM" at bounding box center [231, 100] width 29 height 43
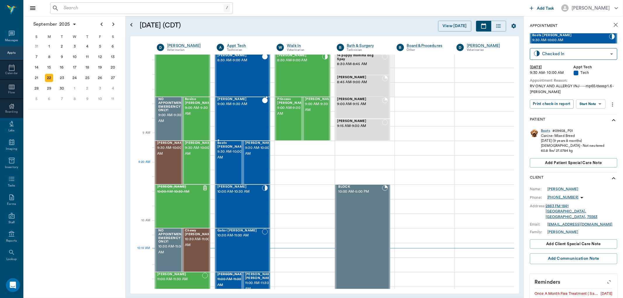
scroll to position [65, 0]
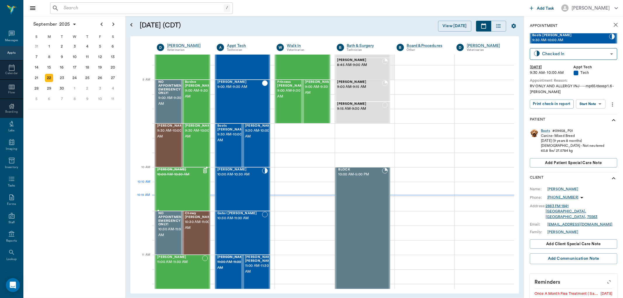
click at [191, 194] on div "Booger Nash 10:00 AM - 10:30 AM" at bounding box center [179, 189] width 45 height 43
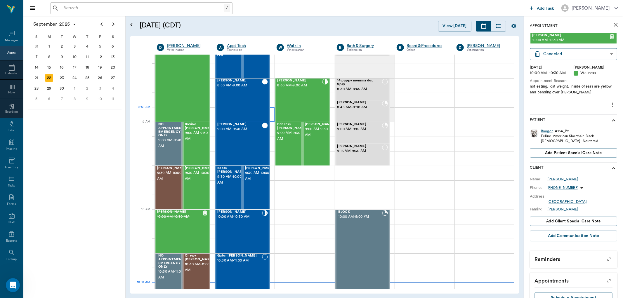
scroll to position [32, 0]
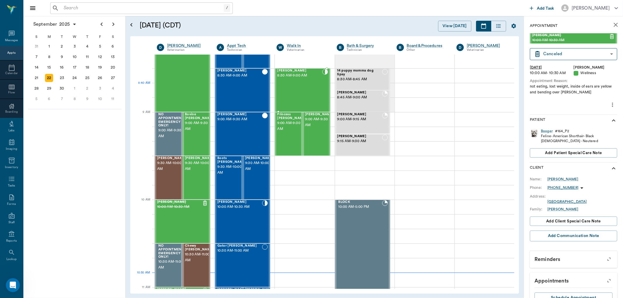
click at [296, 87] on div "Tippy Green 8:30 AM - 9:00 AM" at bounding box center [299, 90] width 45 height 43
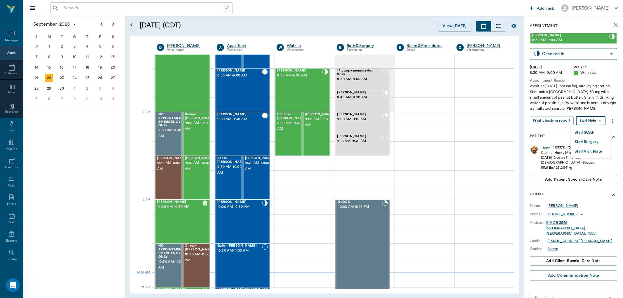
click at [592, 121] on body "/ ​ Add Task Dr. Bert Ellsworth Nectar Messages Appts Calendar Flow Boarding La…" at bounding box center [311, 149] width 623 height 298
click at [588, 133] on button "Start SOAP" at bounding box center [584, 132] width 20 height 7
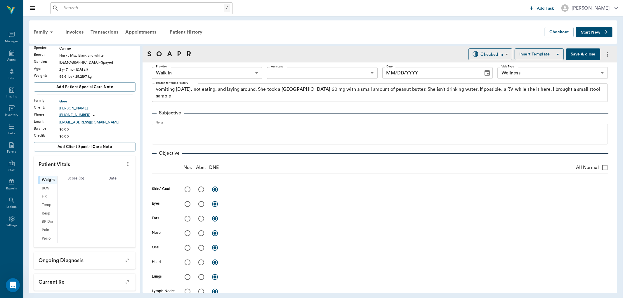
type input "63ee68728bdb516679580557"
type input "65d2be4f46e3a538d89b8c14"
type textarea "vomiting yesterday, not eating, and laying around. She took a Cerenia 60 mg wit…"
type input "[DATE]"
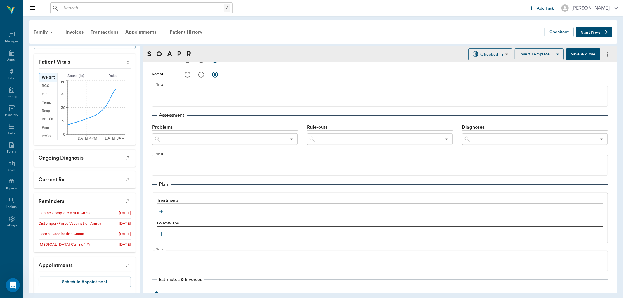
scroll to position [292, 0]
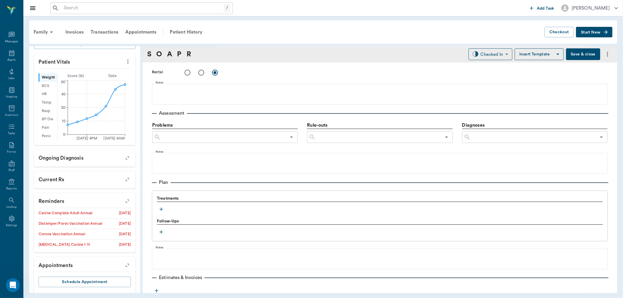
click at [162, 209] on icon "button" at bounding box center [161, 210] width 4 height 4
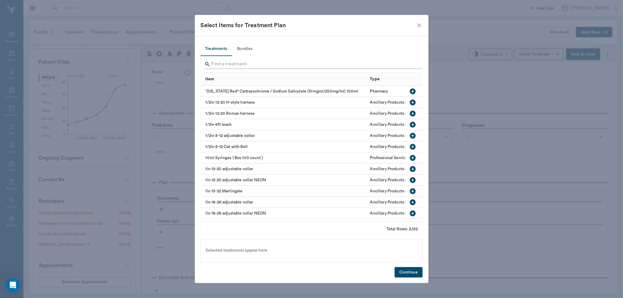
click at [241, 62] on input "Search" at bounding box center [311, 64] width 201 height 9
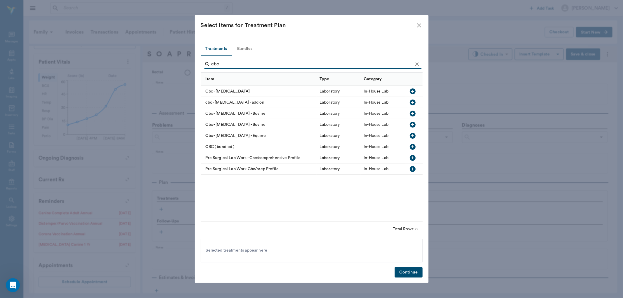
type input "cbc"
click at [412, 91] on icon "button" at bounding box center [412, 91] width 7 height 7
click at [418, 63] on icon "Clear" at bounding box center [417, 64] width 6 height 6
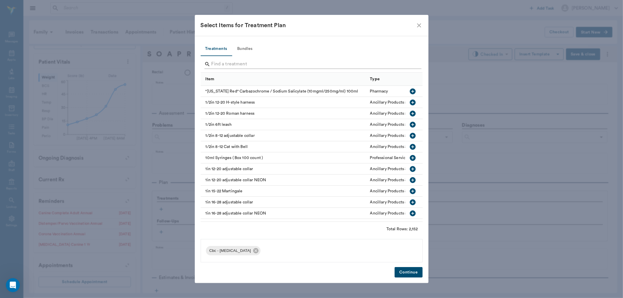
click at [410, 63] on input "Search" at bounding box center [311, 64] width 201 height 9
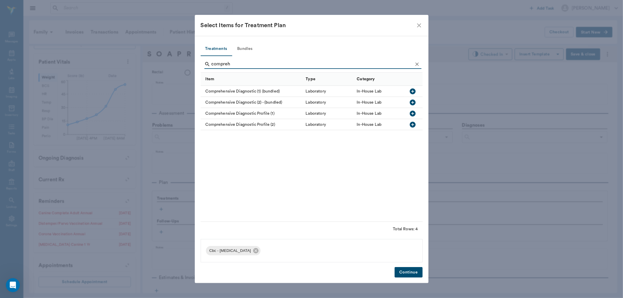
type input "compreh"
click at [412, 114] on icon "button" at bounding box center [413, 114] width 6 height 6
drag, startPoint x: 404, startPoint y: 276, endPoint x: 405, endPoint y: 271, distance: 4.4
click at [404, 276] on button "Continue" at bounding box center [408, 272] width 28 height 11
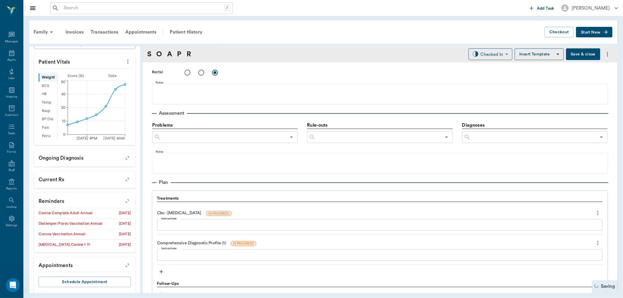
click at [161, 272] on icon "button" at bounding box center [161, 272] width 4 height 4
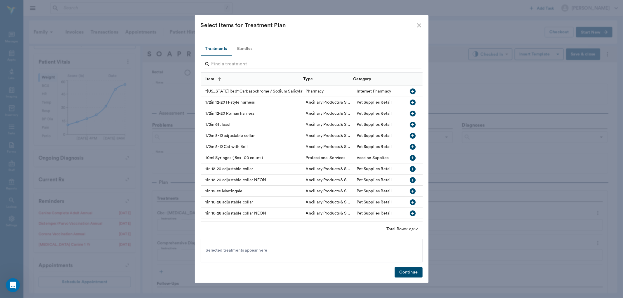
click at [264, 58] on div at bounding box center [312, 64] width 217 height 15
click at [265, 62] on input "Search" at bounding box center [311, 64] width 201 height 9
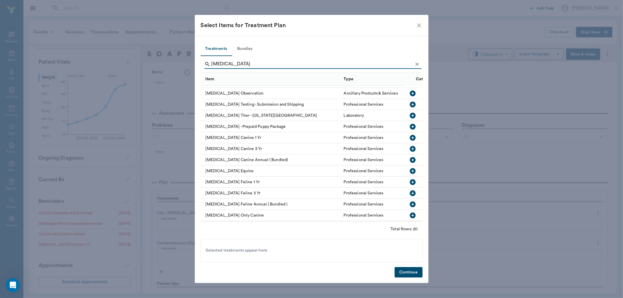
scroll to position [65, 0]
type input "rabies"
click at [410, 137] on icon "button" at bounding box center [413, 138] width 6 height 6
click at [405, 270] on button "Continue" at bounding box center [408, 272] width 28 height 11
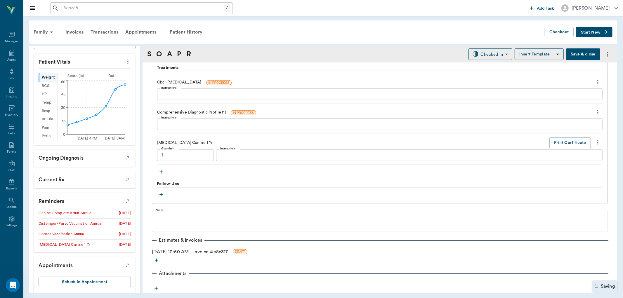
type input "1.00"
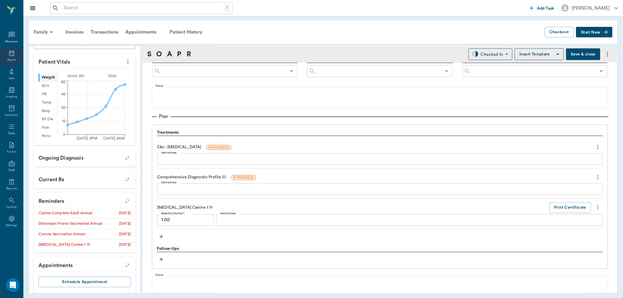
click at [10, 60] on div "Appts" at bounding box center [11, 60] width 8 height 4
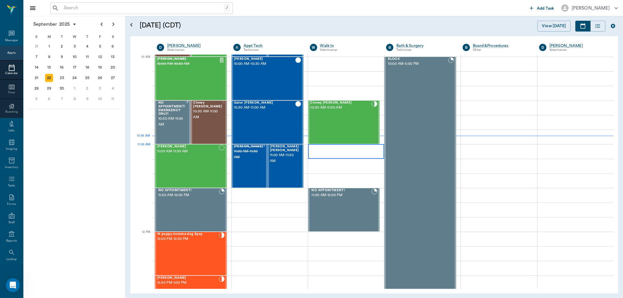
scroll to position [175, 0]
click at [326, 123] on div "Chewy [PERSON_NAME] 10:30 AM - 11:00 AM" at bounding box center [340, 122] width 61 height 43
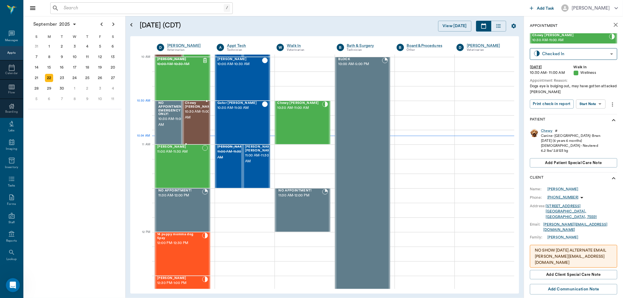
click at [196, 113] on span "10:30 AM - 11:00 AM" at bounding box center [199, 115] width 29 height 12
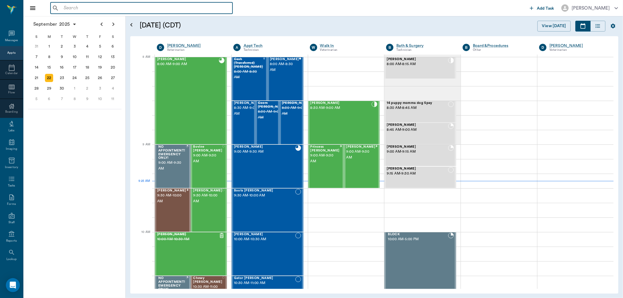
click at [128, 8] on input "text" at bounding box center [145, 8] width 169 height 8
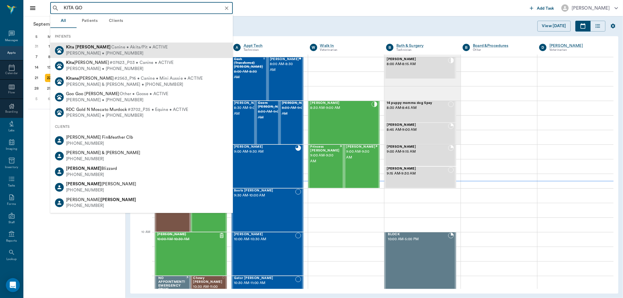
click at [111, 48] on span "Canine • Akita/Pit • ACTIVE" at bounding box center [139, 47] width 56 height 6
type input "KITA GO"
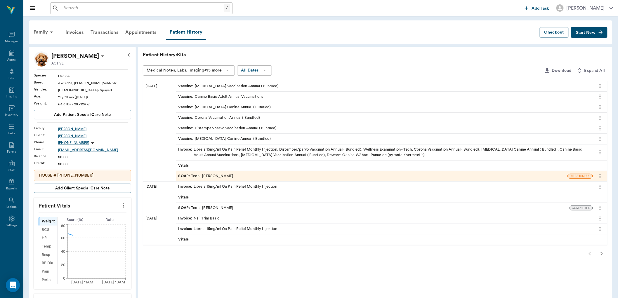
scroll to position [173, 0]
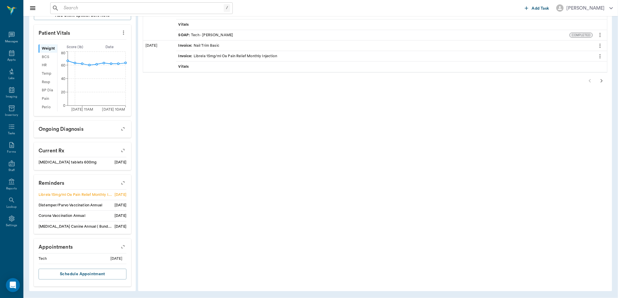
click at [123, 247] on icon "button" at bounding box center [123, 247] width 8 height 8
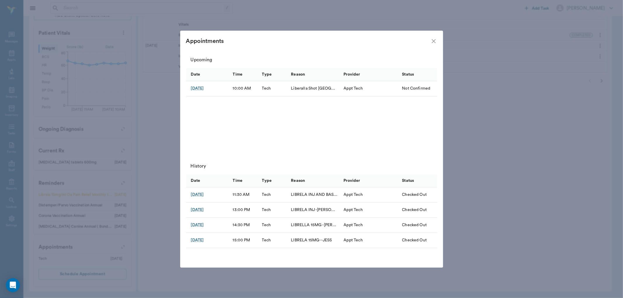
click at [433, 40] on icon "close" at bounding box center [433, 41] width 7 height 7
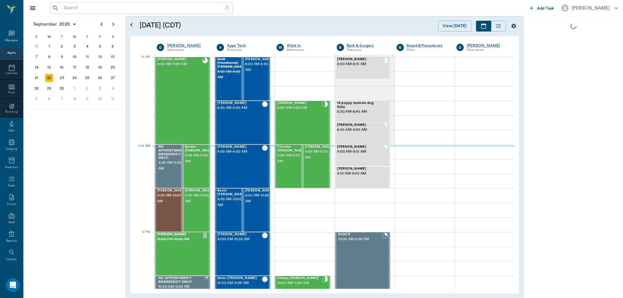
scroll to position [175, 0]
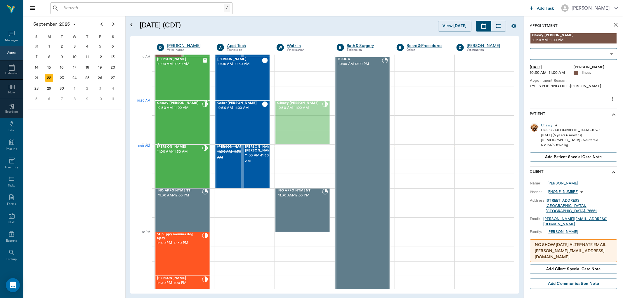
drag, startPoint x: 316, startPoint y: 113, endPoint x: 180, endPoint y: 114, distance: 136.0
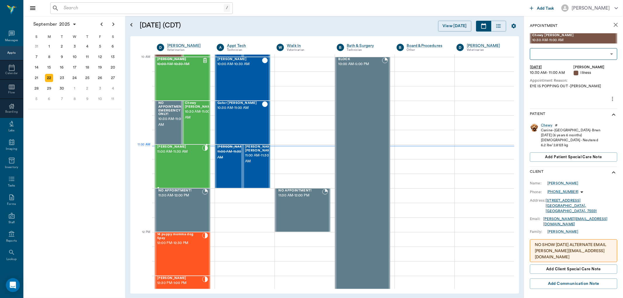
click at [180, 159] on div "[PERSON_NAME] 11:00 AM - 11:30 AM" at bounding box center [179, 166] width 45 height 43
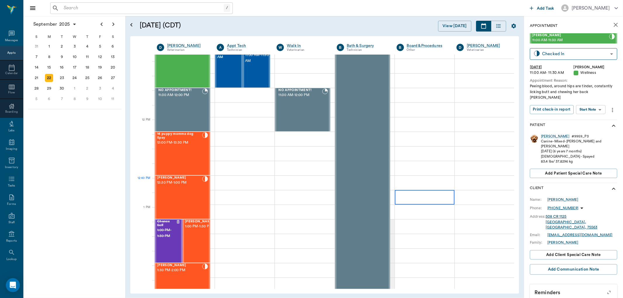
scroll to position [292, 0]
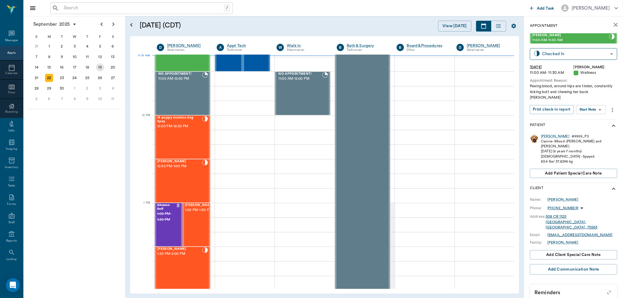
click at [99, 67] on div "19" at bounding box center [100, 67] width 8 height 8
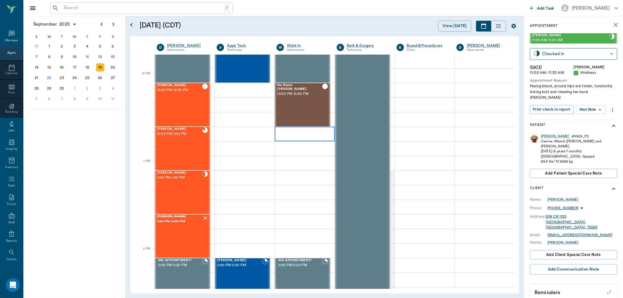
scroll to position [454, 0]
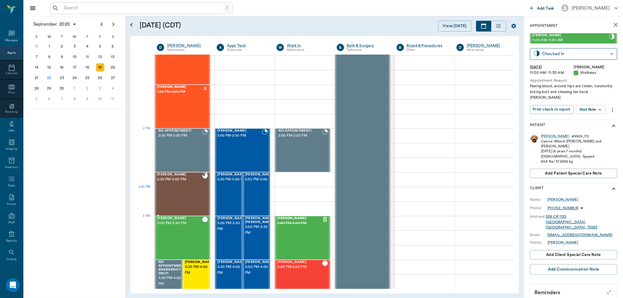
click at [185, 190] on div "[PERSON_NAME] 2:30 PM - 3:00 PM" at bounding box center [179, 194] width 45 height 43
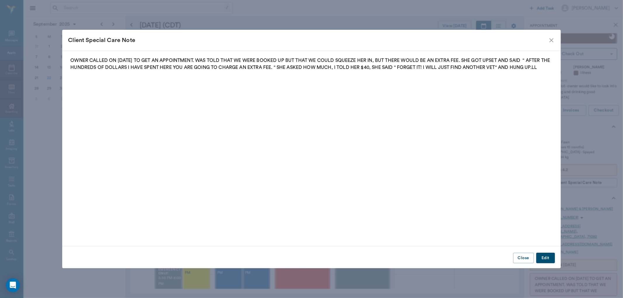
click at [548, 39] on icon "close" at bounding box center [551, 40] width 7 height 7
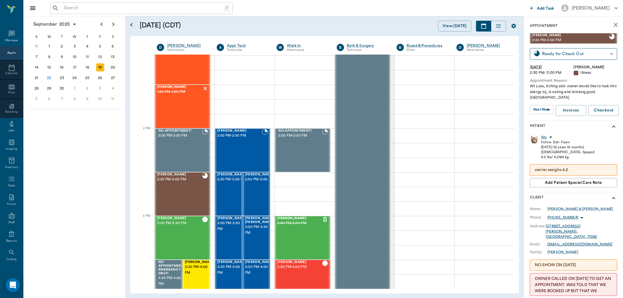
click at [546, 137] on div "Ally" at bounding box center [544, 137] width 6 height 5
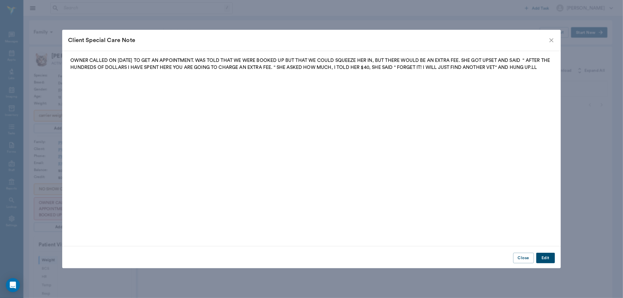
click at [549, 42] on icon "close" at bounding box center [551, 40] width 7 height 7
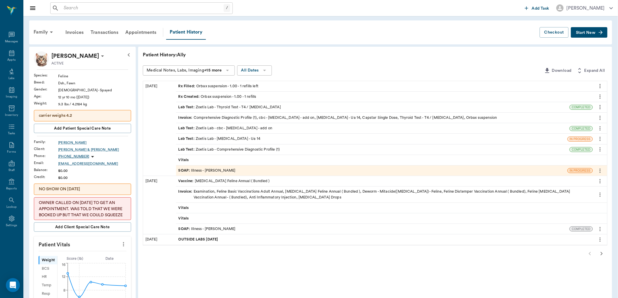
click at [224, 173] on div "SOAP : Illness - [PERSON_NAME]" at bounding box center [371, 171] width 391 height 10
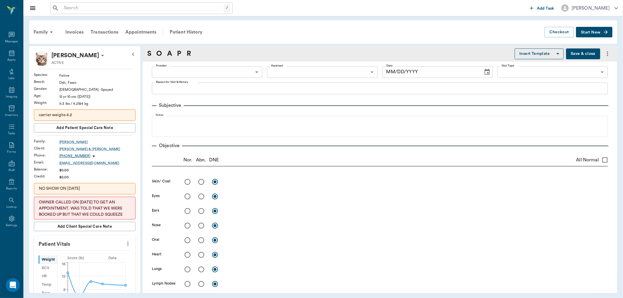
type input "63ec2f075fda476ae8351a4d"
type input "65d2be4f46e3a538d89b8c15"
type textarea "Wt Loss, itching alot- owner would like to look into allergy inj, Is eating and…"
radio input "true"
type textarea "fleas +,some dermatitis esp neck"
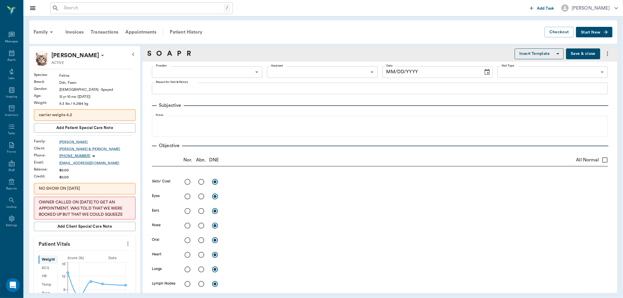
radio input "true"
type textarea "some fluid not too infected"
radio input "true"
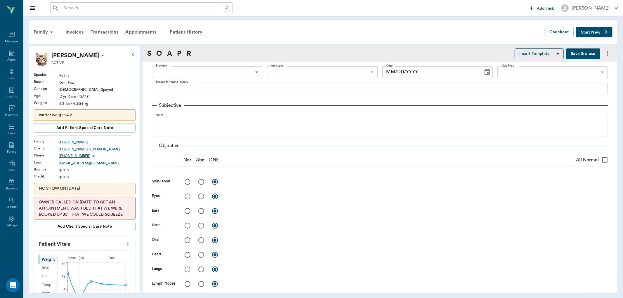
radio input "true"
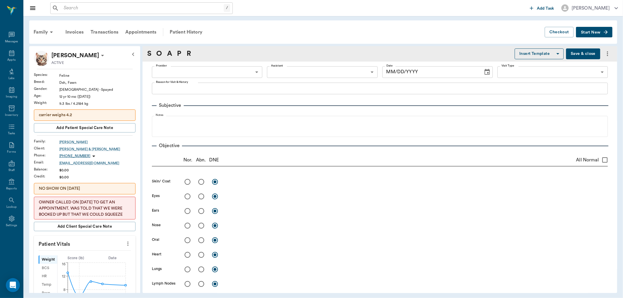
type textarea "bladder large, didn't express with pressure but later during blood draw did"
radio input "true"
type textarea "Lethargic, acting more calm and needy per o,FALLLING, SOME NEURO DEFECITS?"
radio input "true"
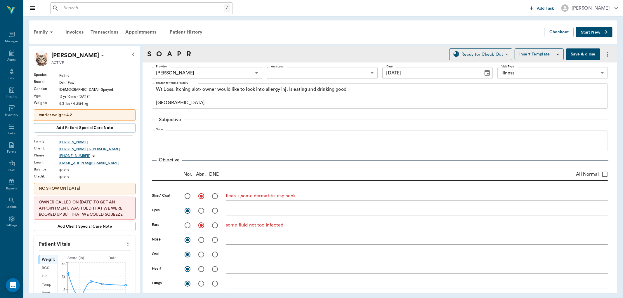
type input "[DATE]"
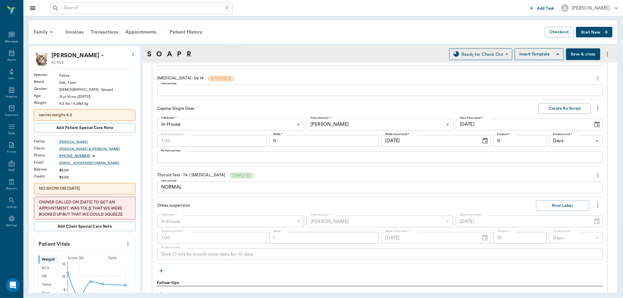
scroll to position [593, 0]
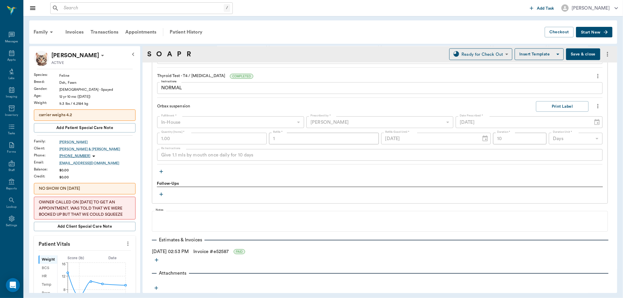
click at [154, 286] on icon "button" at bounding box center [156, 288] width 6 height 6
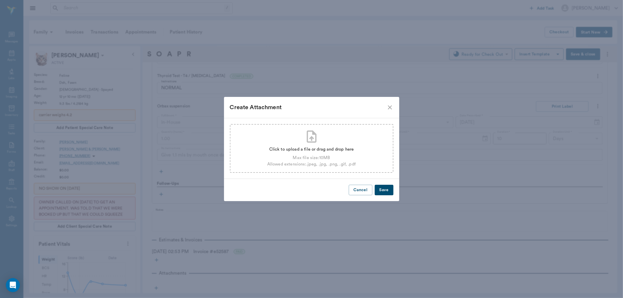
click at [305, 148] on div "Click to upload a file or drag and drop here" at bounding box center [311, 149] width 88 height 6
type input "C:\fakepath\Ally [PERSON_NAME] UA14 9-19.pdf"
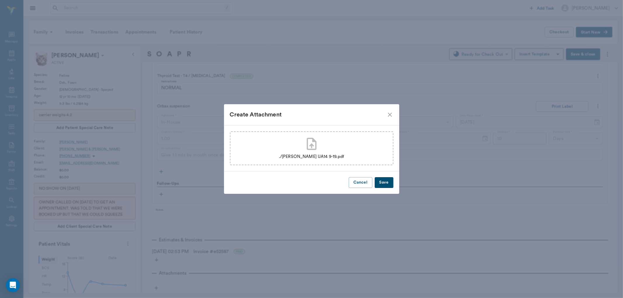
click at [387, 183] on button "Save" at bounding box center [384, 182] width 19 height 11
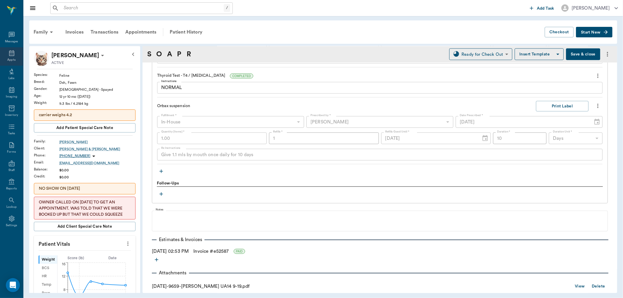
click at [15, 53] on icon at bounding box center [11, 53] width 7 height 7
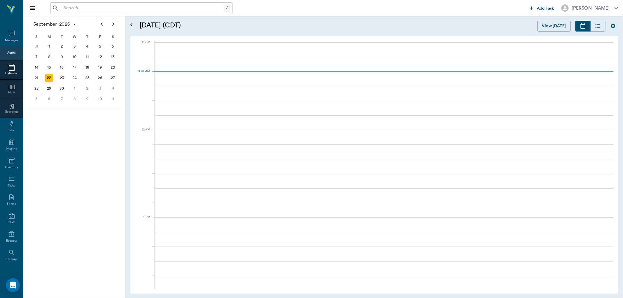
scroll to position [264, 0]
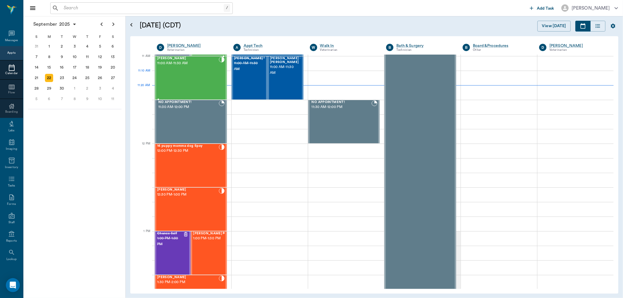
click at [198, 80] on div "[PERSON_NAME] 11:00 AM - 11:30 AM" at bounding box center [188, 78] width 62 height 43
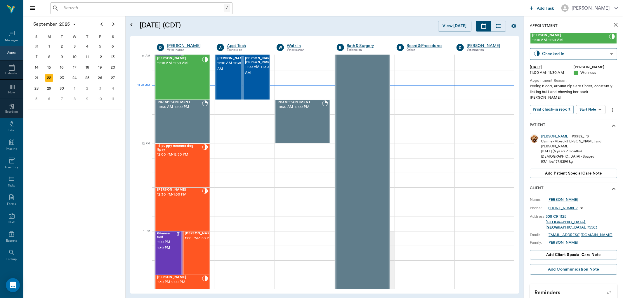
click at [600, 103] on body "/ ​ Add Task [PERSON_NAME] Nectar Messages Appts Calendar Flow Boarding Labs Im…" at bounding box center [311, 149] width 623 height 298
click at [593, 116] on button "Start SOAP" at bounding box center [584, 116] width 20 height 7
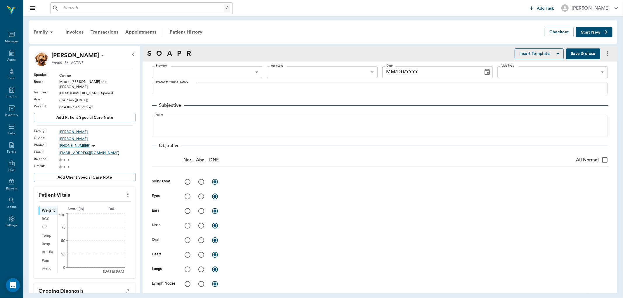
type input "63ec2f075fda476ae8351a4d"
type input "65d2be4f46e3a538d89b8c14"
type textarea "Peeing blood, around hips are tinder, constantly licking butt and chewing her b…"
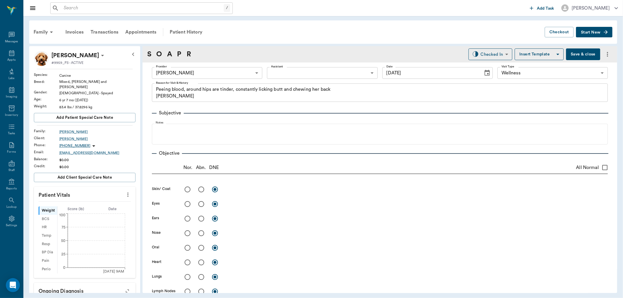
type input "[DATE]"
click at [127, 193] on icon "more" at bounding box center [127, 195] width 1 height 4
click at [103, 202] on span "Enter Vitals" at bounding box center [98, 201] width 49 height 6
click at [85, 207] on input "text" at bounding box center [84, 212] width 51 height 12
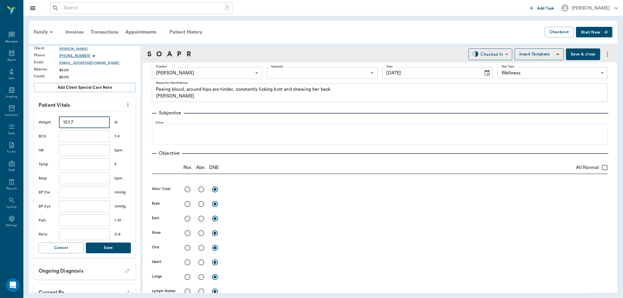
scroll to position [97, 0]
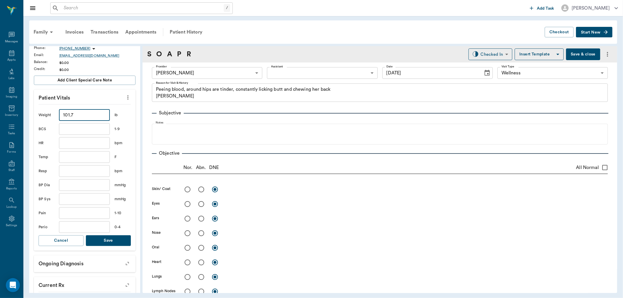
type input "101.7"
click at [111, 235] on button "Save" at bounding box center [108, 240] width 45 height 11
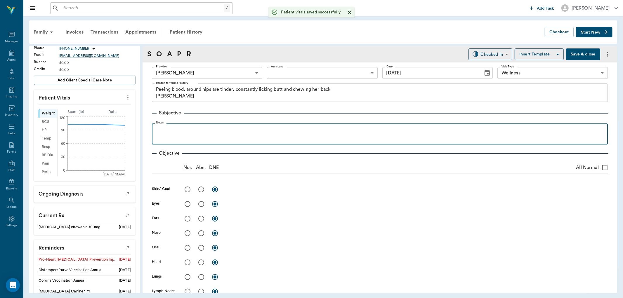
click at [172, 137] on div at bounding box center [380, 133] width 450 height 15
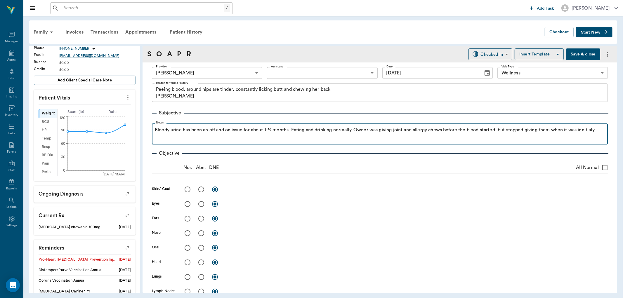
click at [162, 133] on p "Bloody urine has been an off and on issue for about 1-½ months. Eating and drin…" at bounding box center [380, 129] width 450 height 7
click at [186, 133] on p "Bloody urine has been an off and on issue for about 1-½ months. Eating and drin…" at bounding box center [380, 129] width 450 height 7
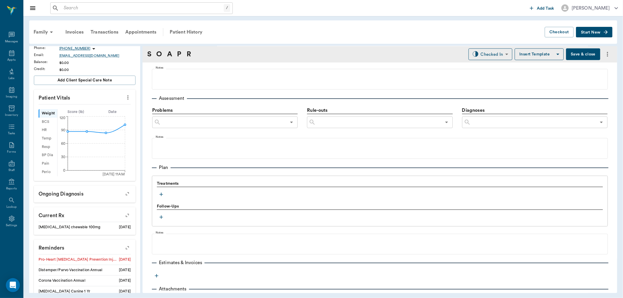
scroll to position [323, 0]
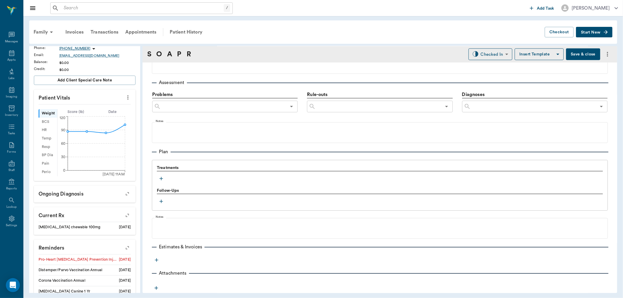
click at [155, 290] on icon "button" at bounding box center [156, 288] width 6 height 6
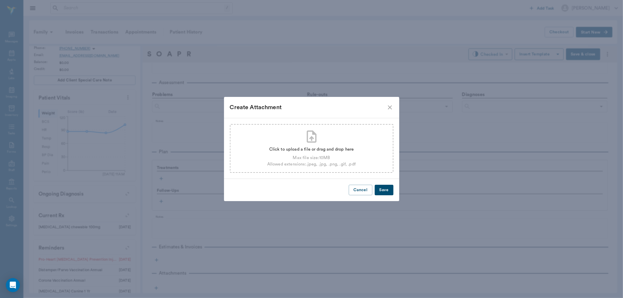
click at [291, 139] on div "Click to upload a file or drag and drop here Max file size: 10 MB Allowed exten…" at bounding box center [311, 148] width 163 height 49
type input "C:\fakepath\[PERSON_NAME] UA14 9-22.pdf"
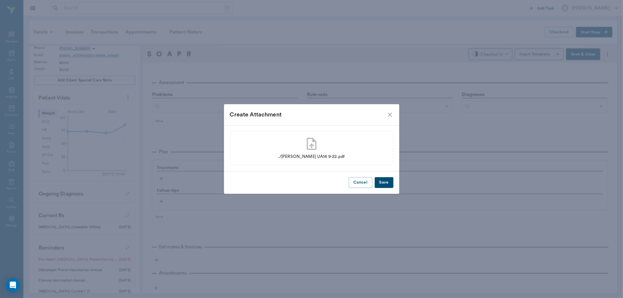
click at [385, 181] on button "Save" at bounding box center [384, 182] width 19 height 11
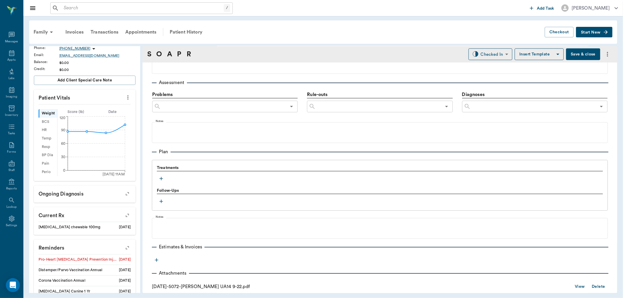
click at [162, 179] on icon "button" at bounding box center [161, 179] width 6 height 6
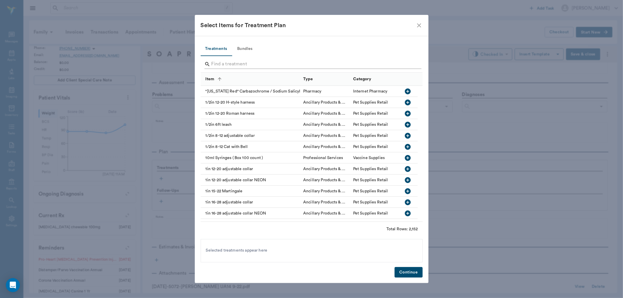
click at [255, 65] on input "Search" at bounding box center [311, 64] width 201 height 9
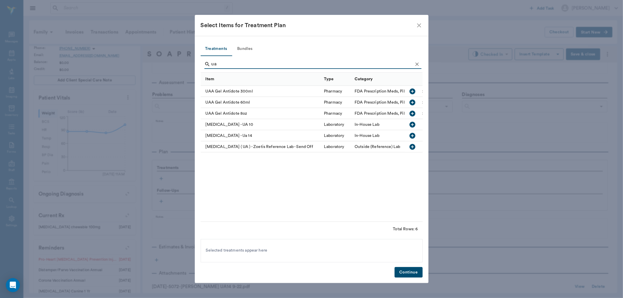
type input "ua"
click at [415, 134] on icon "button" at bounding box center [412, 135] width 7 height 7
click at [407, 275] on button "Continue" at bounding box center [408, 272] width 28 height 11
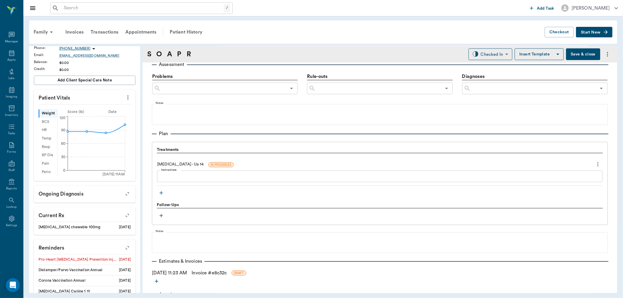
scroll to position [372, 0]
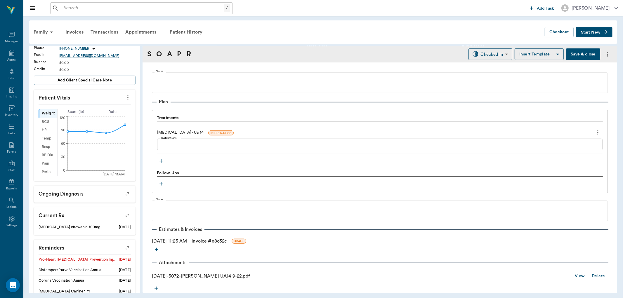
click at [579, 278] on link "View" at bounding box center [579, 276] width 10 height 7
click at [126, 94] on icon "more" at bounding box center [128, 97] width 6 height 7
click at [112, 97] on div at bounding box center [311, 149] width 623 height 298
click at [109, 100] on p "Patient Vitals" at bounding box center [85, 97] width 102 height 15
click at [125, 97] on icon "more" at bounding box center [128, 97] width 6 height 7
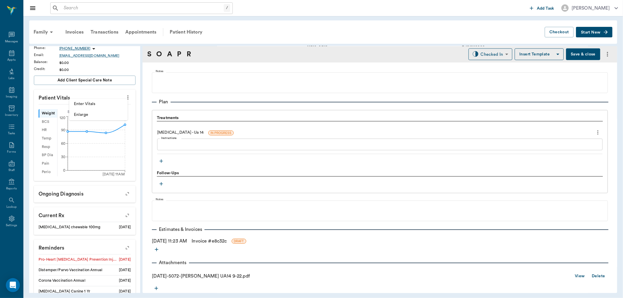
click at [103, 107] on li "Enter Vitals" at bounding box center [98, 104] width 58 height 11
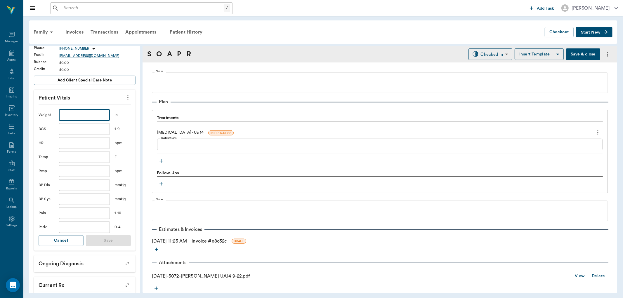
click at [95, 109] on input "text" at bounding box center [84, 115] width 51 height 12
type input "87.7"
type input "101.7"
click at [103, 240] on button "Save" at bounding box center [108, 240] width 45 height 11
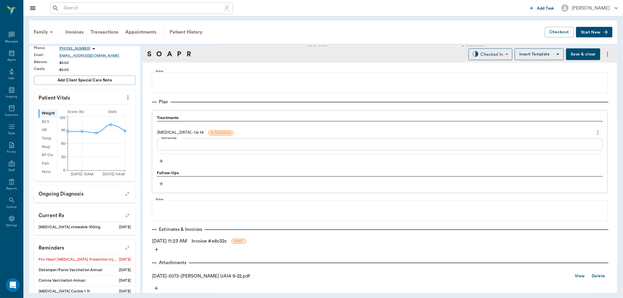
click at [161, 166] on div "Treatments [MEDICAL_DATA] - Ua 14 IN PROGRESS Instructions x Instructions Follo…" at bounding box center [380, 151] width 456 height 83
click at [162, 162] on icon "button" at bounding box center [161, 161] width 6 height 6
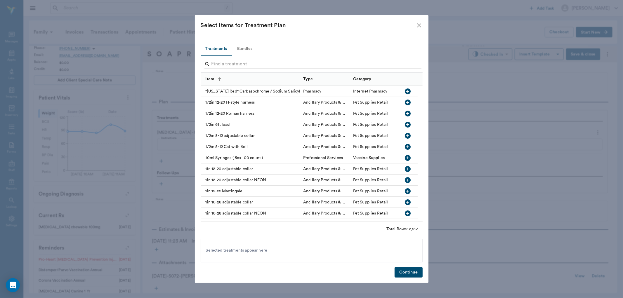
click at [244, 61] on input "Search" at bounding box center [311, 64] width 201 height 9
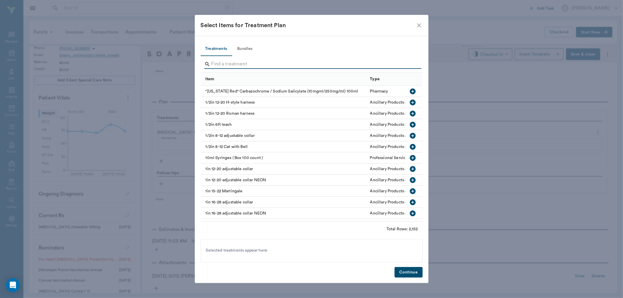
click at [282, 62] on input "Search" at bounding box center [311, 64] width 201 height 9
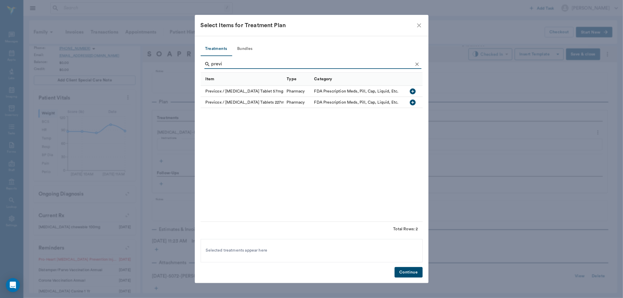
type input "previ"
click at [417, 103] on button "button" at bounding box center [412, 102] width 10 height 10
click at [399, 270] on button "Continue" at bounding box center [408, 272] width 28 height 11
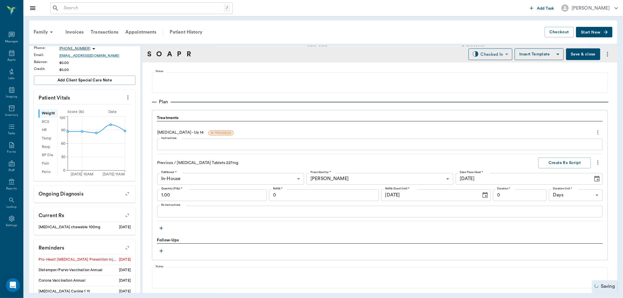
click at [188, 191] on input "1.00" at bounding box center [211, 195] width 109 height 12
click at [206, 215] on div "x Rx Instructions" at bounding box center [379, 212] width 445 height 12
type input "10.00"
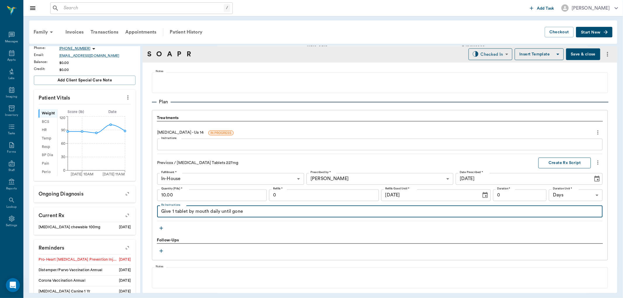
type textarea "Give 1 tablet by mouth daily until gone"
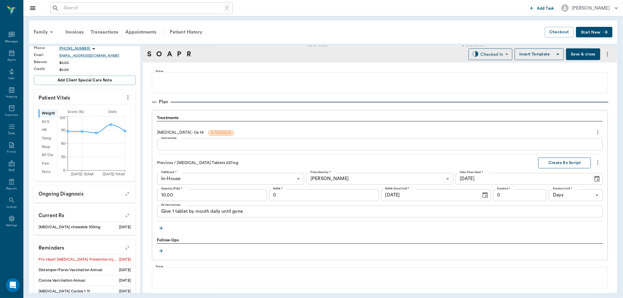
click at [556, 161] on button "Create Rx Script" at bounding box center [564, 163] width 53 height 11
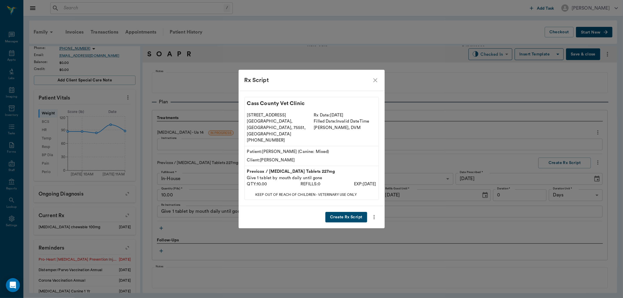
click at [343, 212] on button "Create Rx Script" at bounding box center [345, 217] width 41 height 11
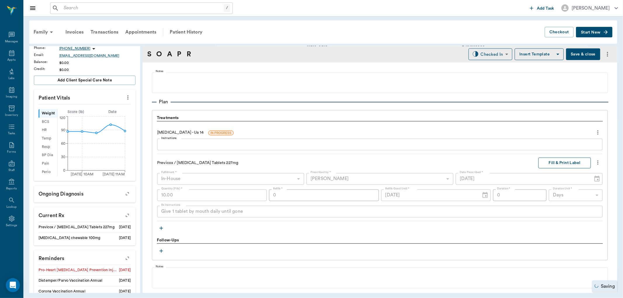
click at [562, 162] on button "Fill & Print Label" at bounding box center [564, 163] width 53 height 11
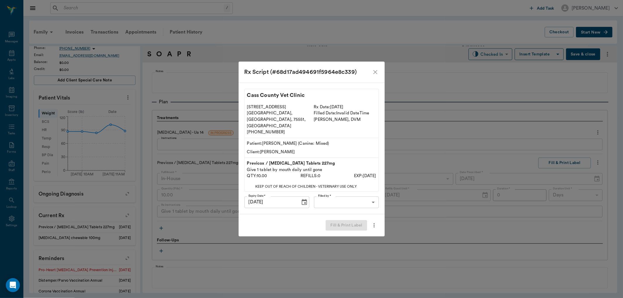
click at [344, 191] on body "/ ​ Add Task [PERSON_NAME] Nectar Messages Appts Labs Imaging Inventory Tasks F…" at bounding box center [311, 149] width 623 height 298
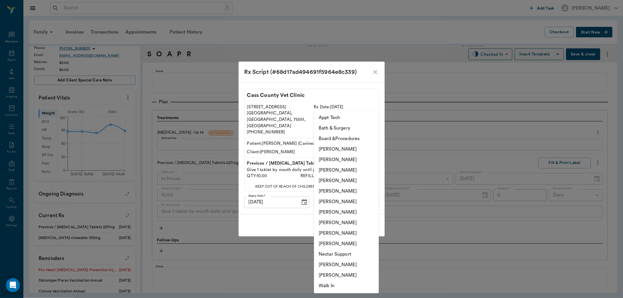
click at [354, 169] on li "[PERSON_NAME]" at bounding box center [346, 170] width 65 height 11
type input "642ef10e332a41444de2bad1"
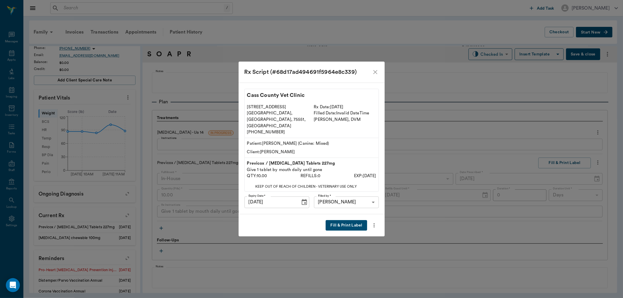
click at [344, 220] on button "Fill & Print Label" at bounding box center [345, 225] width 41 height 11
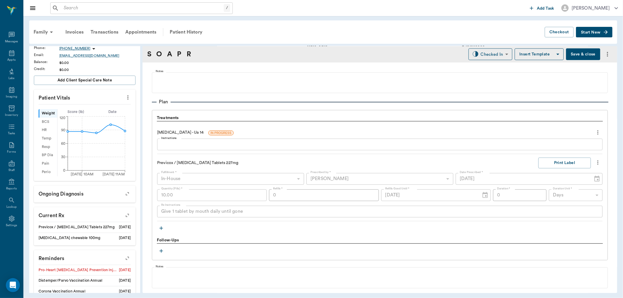
click at [162, 228] on icon "button" at bounding box center [161, 229] width 4 height 4
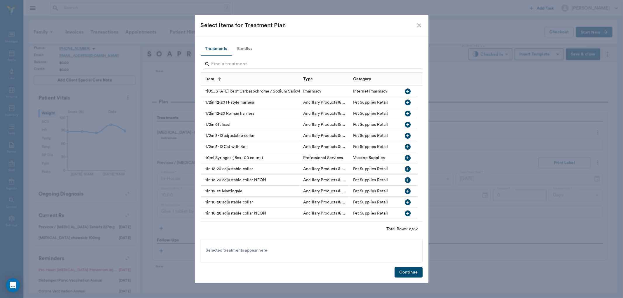
click at [254, 64] on input "Search" at bounding box center [311, 64] width 201 height 9
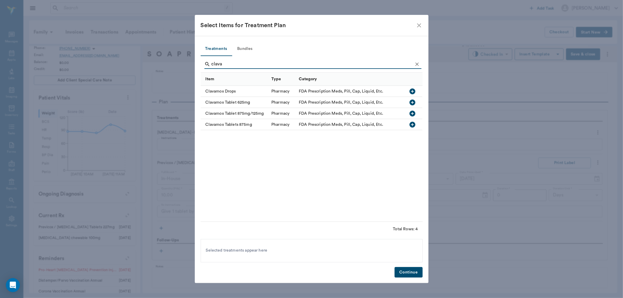
type input "clava"
click at [410, 115] on icon "button" at bounding box center [413, 114] width 6 height 6
click at [418, 275] on button "Continue" at bounding box center [408, 272] width 28 height 11
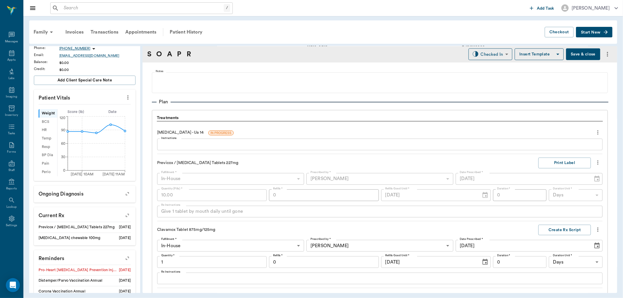
scroll to position [379, 0]
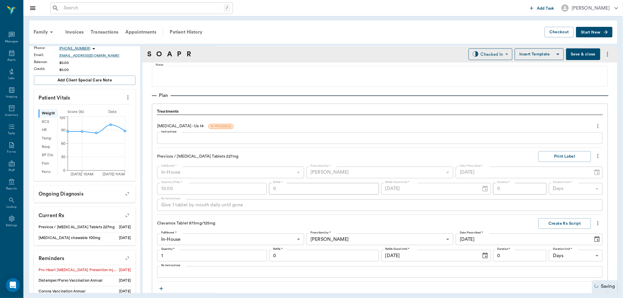
type input "1.00"
click at [203, 256] on input "1.00" at bounding box center [211, 256] width 109 height 12
click at [594, 221] on icon "more" at bounding box center [597, 223] width 6 height 7
click at [557, 245] on span "Delete" at bounding box center [568, 244] width 49 height 6
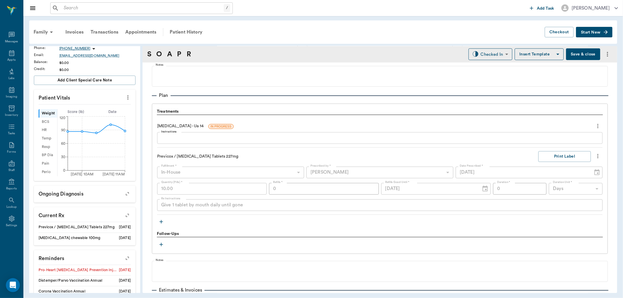
click at [161, 222] on icon "button" at bounding box center [161, 222] width 6 height 6
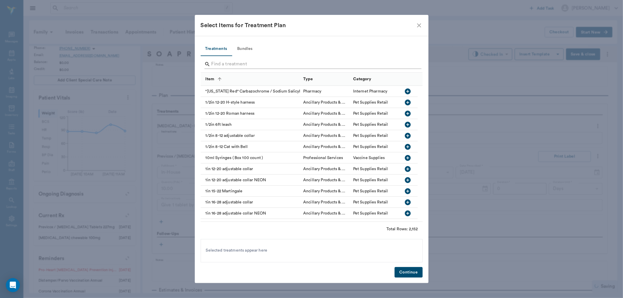
click at [254, 61] on input "Search" at bounding box center [311, 64] width 201 height 9
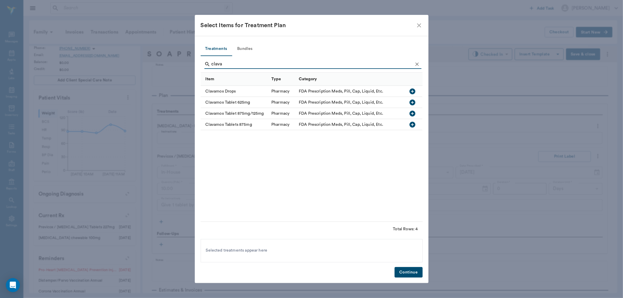
type input "clava"
click at [410, 104] on icon "button" at bounding box center [412, 102] width 7 height 7
click at [409, 273] on button "Continue" at bounding box center [408, 272] width 28 height 11
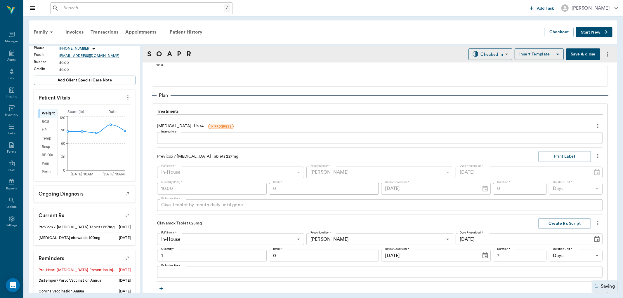
click at [189, 253] on input "1" at bounding box center [211, 256] width 109 height 12
type input "20.00"
click at [339, 275] on textarea "Rx Instructions" at bounding box center [379, 272] width 437 height 7
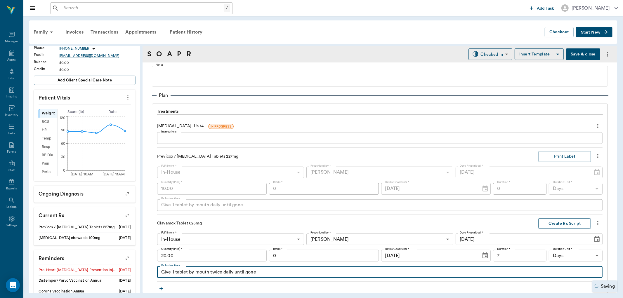
type textarea "Give 1 tablet by mouth twice daily until gone"
click at [563, 223] on button "Create Rx Script" at bounding box center [564, 223] width 53 height 11
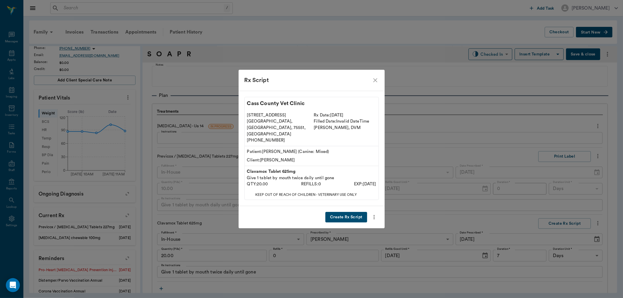
click at [339, 212] on button "Create Rx Script" at bounding box center [345, 217] width 41 height 11
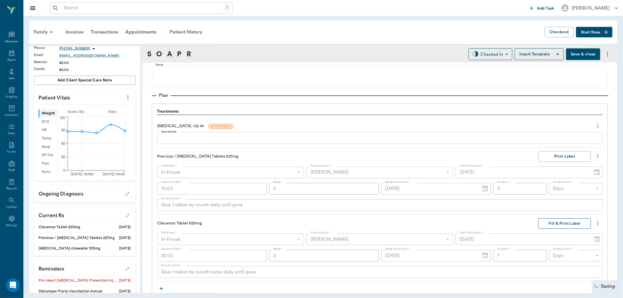
click at [555, 224] on button "Fill & Print Label" at bounding box center [564, 223] width 53 height 11
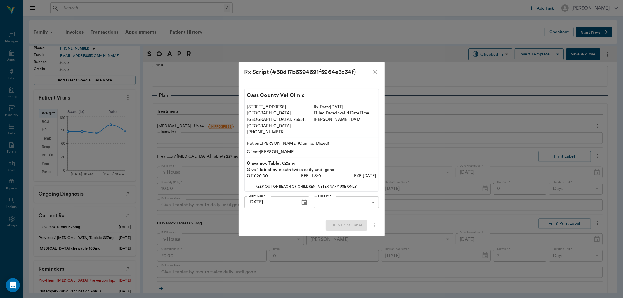
click at [346, 195] on body "/ ​ Add Task [PERSON_NAME] Nectar Messages Appts Labs Imaging Inventory Tasks F…" at bounding box center [311, 149] width 623 height 298
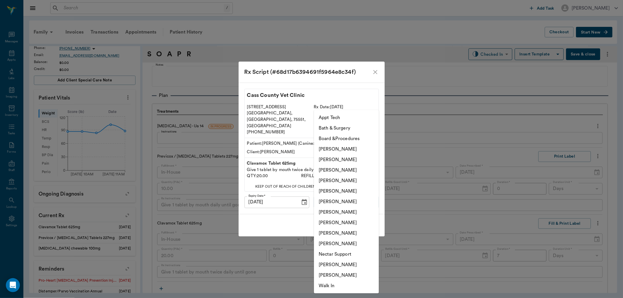
click at [349, 168] on li "[PERSON_NAME]" at bounding box center [346, 170] width 65 height 11
type input "642ef10e332a41444de2bad1"
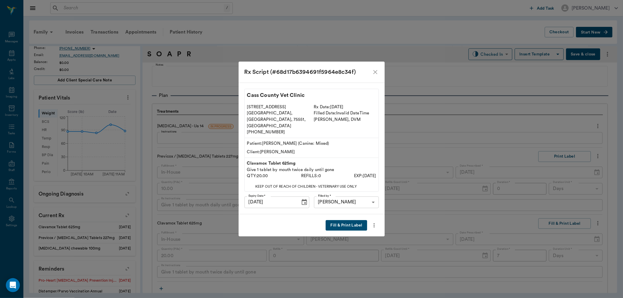
click at [336, 221] on button "Fill & Print Label" at bounding box center [345, 225] width 41 height 11
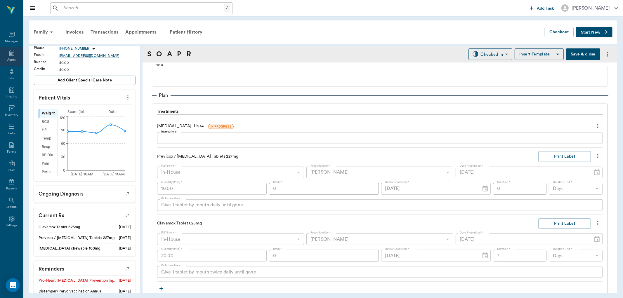
click at [13, 51] on icon at bounding box center [11, 53] width 5 height 6
